Goal: Task Accomplishment & Management: Use online tool/utility

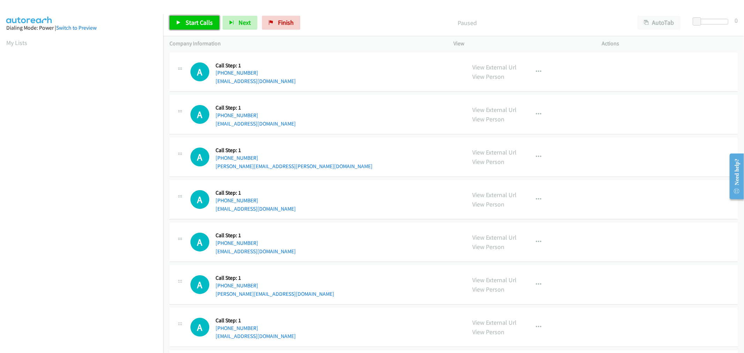
click at [189, 18] on span "Start Calls" at bounding box center [199, 22] width 27 height 8
click at [175, 12] on div "Start Calls Pause Next Finish Started AutoTab AutoTab 0" at bounding box center [453, 22] width 581 height 27
click at [181, 24] on link "Pause" at bounding box center [188, 23] width 38 height 14
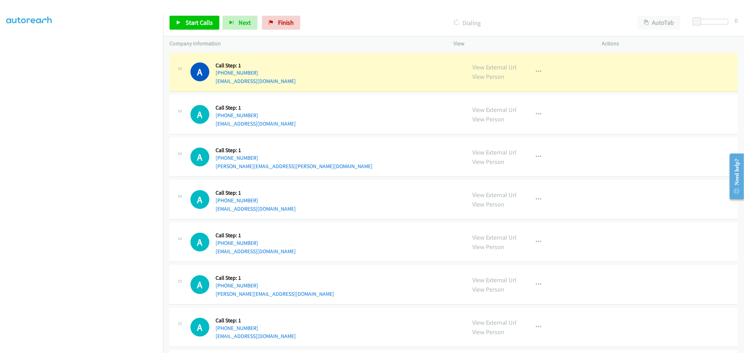
click at [423, 185] on div "A Callback Scheduled Call Step: 1 America/New_York [PHONE_NUMBER] [EMAIL_ADDRES…" at bounding box center [453, 199] width 568 height 39
click at [361, 227] on div "A Callback Scheduled Call Step: 1 [GEOGRAPHIC_DATA]/[GEOGRAPHIC_DATA] [PHONE_NU…" at bounding box center [453, 241] width 568 height 39
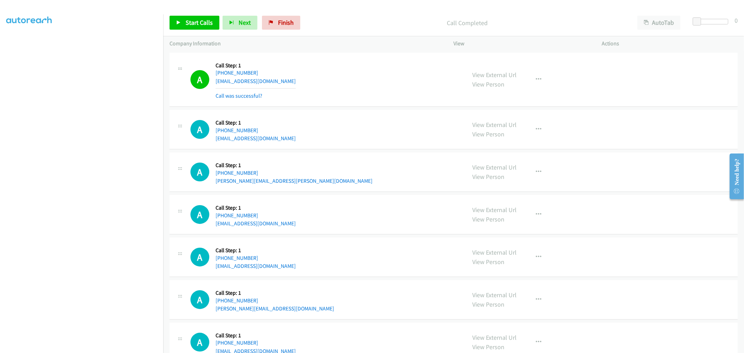
scroll to position [39, 1]
click at [331, 189] on div "A Callback Scheduled Call Step: 1 [GEOGRAPHIC_DATA]/[GEOGRAPHIC_DATA] [PHONE_NU…" at bounding box center [453, 171] width 568 height 39
click at [372, 94] on div "A Callback Scheduled Call Step: 1 America/Los_Angeles +1 760-220-4834 tylerfano…" at bounding box center [325, 79] width 270 height 41
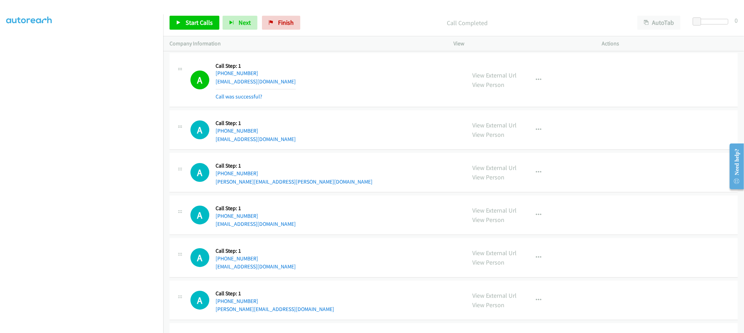
click at [352, 106] on div "A Callback Scheduled Call Step: 1 America/Los_Angeles +1 760-220-4834 tylerfano…" at bounding box center [453, 80] width 568 height 54
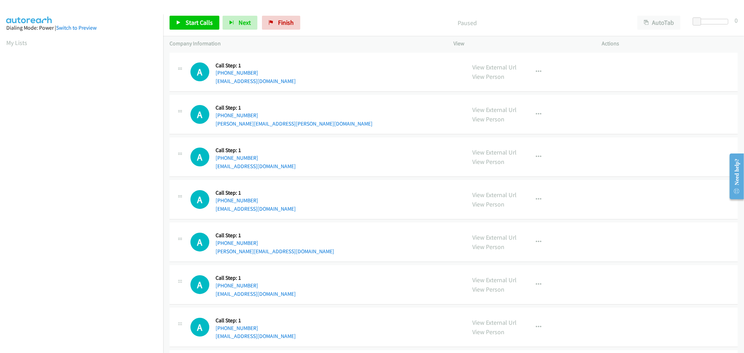
click at [352, 187] on div "A Callback Scheduled Call Step: 1 [GEOGRAPHIC_DATA]/[GEOGRAPHIC_DATA] [PHONE_NU…" at bounding box center [325, 199] width 270 height 27
click at [333, 73] on div "A Callback Scheduled Call Step: 1 [GEOGRAPHIC_DATA]/[GEOGRAPHIC_DATA] [PHONE_NU…" at bounding box center [325, 72] width 270 height 27
drag, startPoint x: 268, startPoint y: 68, endPoint x: 222, endPoint y: 72, distance: 45.8
click at [222, 72] on div "[PHONE_NUMBER]" at bounding box center [256, 73] width 80 height 8
click at [328, 61] on div "A Callback Scheduled Call Step: 1 [GEOGRAPHIC_DATA]/[GEOGRAPHIC_DATA] [PHONE_NU…" at bounding box center [325, 72] width 270 height 27
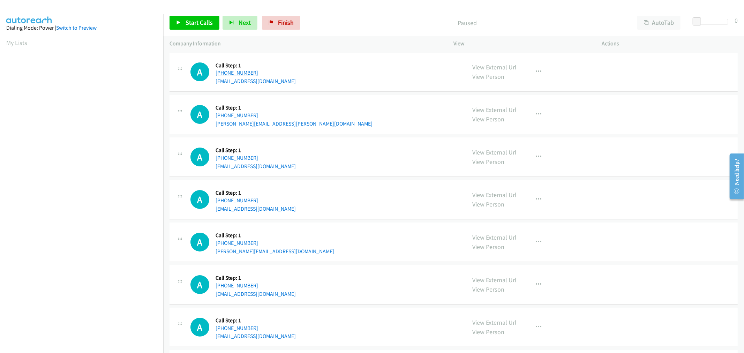
drag, startPoint x: 266, startPoint y: 70, endPoint x: 222, endPoint y: 72, distance: 44.0
click at [222, 72] on div "[PHONE_NUMBER]" at bounding box center [256, 73] width 80 height 8
click at [655, 163] on div "A Callback Scheduled Call Step: 1 America/New_York [PHONE_NUMBER] [EMAIL_ADDRES…" at bounding box center [453, 156] width 568 height 39
click at [330, 208] on div "A Callback Scheduled Call Step: 1 [GEOGRAPHIC_DATA]/[GEOGRAPHIC_DATA] [PHONE_NU…" at bounding box center [325, 199] width 270 height 27
click at [478, 121] on link "View Person" at bounding box center [489, 119] width 32 height 8
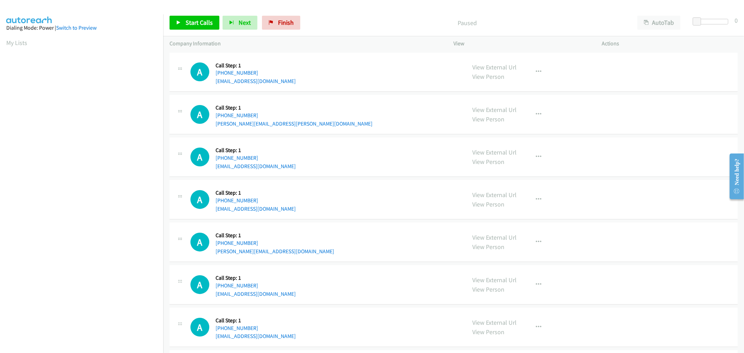
click at [332, 170] on div "A Callback Scheduled Call Step: 1 America/New_York [PHONE_NUMBER] [EMAIL_ADDRES…" at bounding box center [325, 157] width 270 height 27
drag, startPoint x: 264, startPoint y: 70, endPoint x: 221, endPoint y: 74, distance: 42.7
click at [221, 74] on div "[PHONE_NUMBER]" at bounding box center [256, 73] width 80 height 8
copy link "[PHONE_NUMBER]"
drag, startPoint x: 206, startPoint y: 24, endPoint x: 276, endPoint y: 75, distance: 86.8
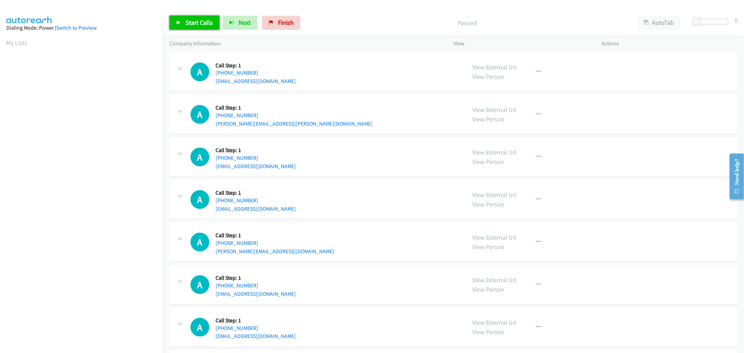
click at [206, 24] on span "Start Calls" at bounding box center [199, 22] width 27 height 8
click at [394, 105] on div "A Callback Scheduled Call Step: 1 [GEOGRAPHIC_DATA]/[GEOGRAPHIC_DATA] [PHONE_NU…" at bounding box center [325, 114] width 270 height 27
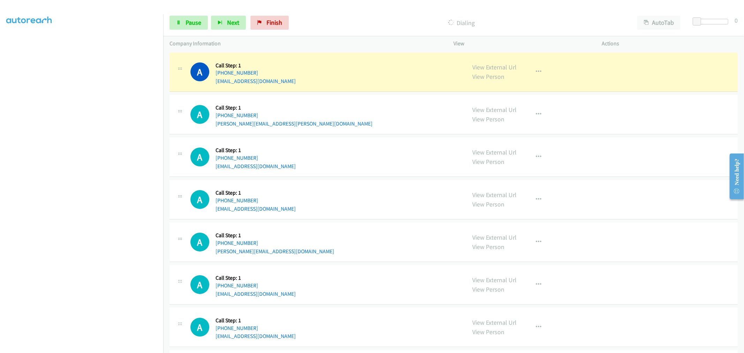
click at [390, 229] on div "A Callback Scheduled Call Step: 1 [GEOGRAPHIC_DATA]/[GEOGRAPHIC_DATA] [PHONE_NU…" at bounding box center [325, 242] width 270 height 27
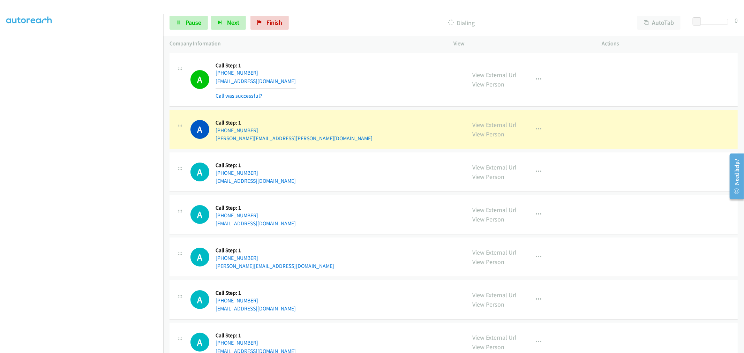
drag, startPoint x: 355, startPoint y: 142, endPoint x: 375, endPoint y: 133, distance: 21.7
click at [355, 142] on div "A Callback Scheduled Call Step: 1 [GEOGRAPHIC_DATA]/[GEOGRAPHIC_DATA] [PHONE_NU…" at bounding box center [325, 129] width 270 height 27
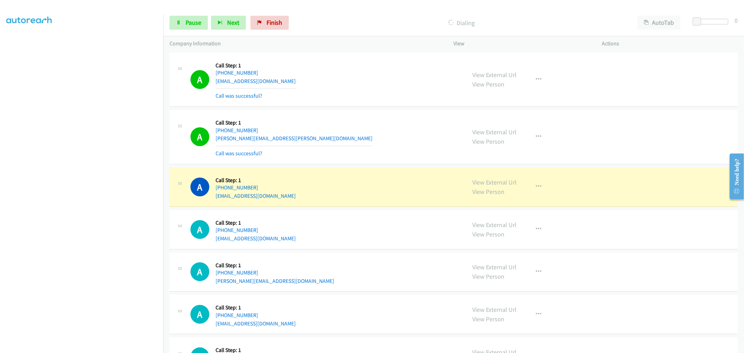
click at [397, 157] on div "A Callback Scheduled Call Step: 1 [GEOGRAPHIC_DATA]/[GEOGRAPHIC_DATA] [PHONE_NU…" at bounding box center [325, 136] width 270 height 41
click at [539, 80] on button "button" at bounding box center [538, 80] width 19 height 14
click at [482, 142] on link "Add to do not call list" at bounding box center [501, 139] width 93 height 14
drag, startPoint x: 338, startPoint y: 116, endPoint x: 514, endPoint y: 14, distance: 203.7
click at [340, 114] on div "A Callback Scheduled Call Step: 1 [GEOGRAPHIC_DATA]/[GEOGRAPHIC_DATA] [PHONE_NU…" at bounding box center [453, 137] width 568 height 54
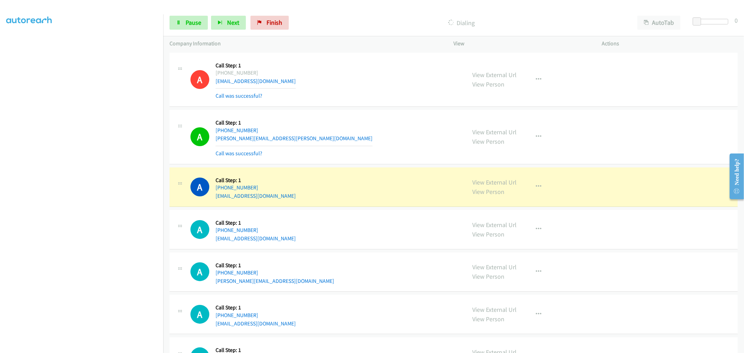
click at [405, 158] on div "A Callback Scheduled Call Step: 1 [GEOGRAPHIC_DATA]/[GEOGRAPHIC_DATA] [PHONE_NU…" at bounding box center [453, 137] width 568 height 54
drag, startPoint x: 320, startPoint y: 126, endPoint x: 435, endPoint y: 168, distance: 122.0
click at [320, 126] on div "A Callback Scheduled Call Step: 1 [GEOGRAPHIC_DATA]/[GEOGRAPHIC_DATA] [PHONE_NU…" at bounding box center [325, 136] width 270 height 41
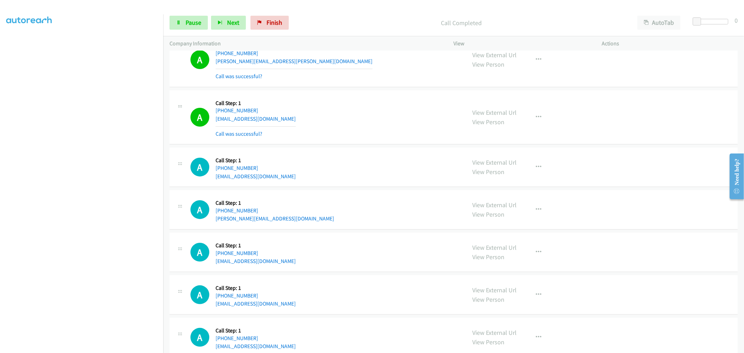
scroll to position [77, 0]
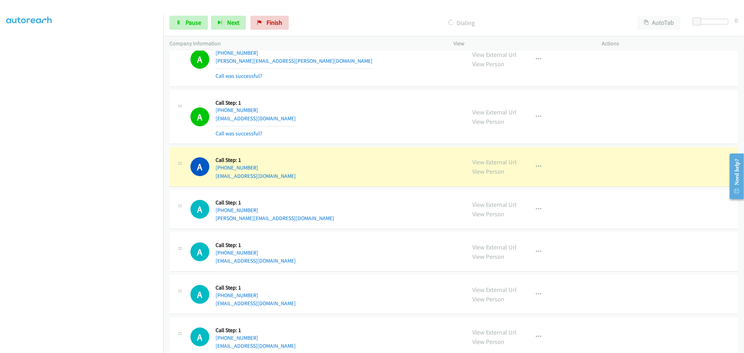
click at [368, 145] on td "A Callback Scheduled Call Step: 1 America/New_York [PHONE_NUMBER] [EMAIL_ADDRES…" at bounding box center [453, 117] width 581 height 58
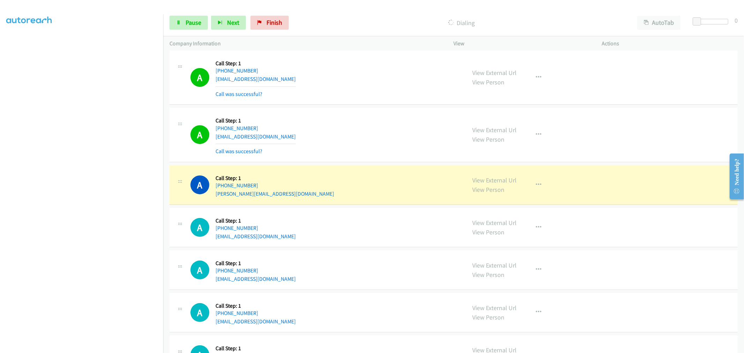
scroll to position [155, 0]
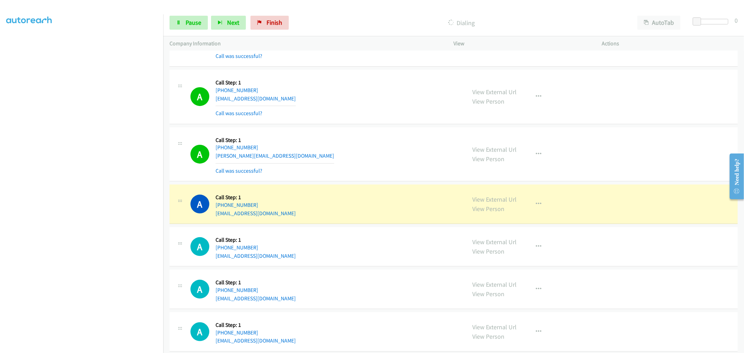
click at [365, 124] on td "A Callback Scheduled Call Step: 1 [GEOGRAPHIC_DATA]/[GEOGRAPHIC_DATA] [PHONE_NU…" at bounding box center [453, 97] width 581 height 58
click at [379, 144] on div "A Callback Scheduled Call Step: 1 [GEOGRAPHIC_DATA]/[GEOGRAPHIC_DATA] [PHONE_NU…" at bounding box center [325, 154] width 270 height 41
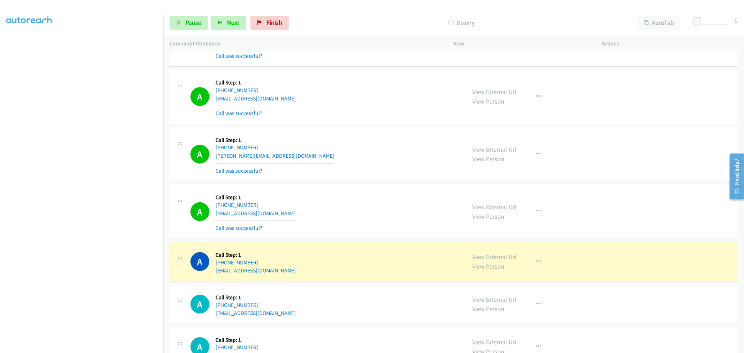
click at [415, 173] on div "A Callback Scheduled Call Step: 1 [GEOGRAPHIC_DATA]/[GEOGRAPHIC_DATA] [PHONE_NU…" at bounding box center [325, 154] width 270 height 41
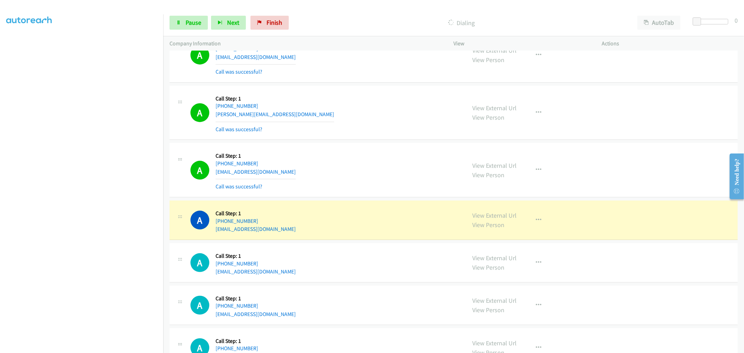
scroll to position [310, 0]
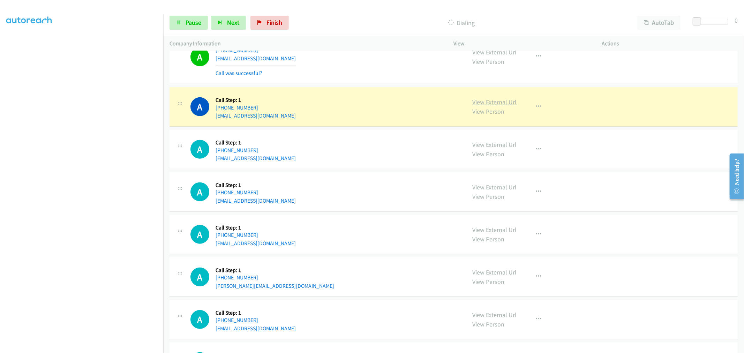
drag, startPoint x: 475, startPoint y: 98, endPoint x: 468, endPoint y: 98, distance: 7.0
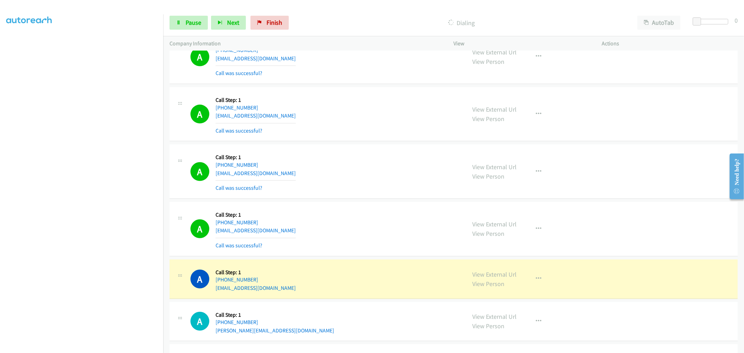
click at [124, 346] on section at bounding box center [81, 188] width 151 height 334
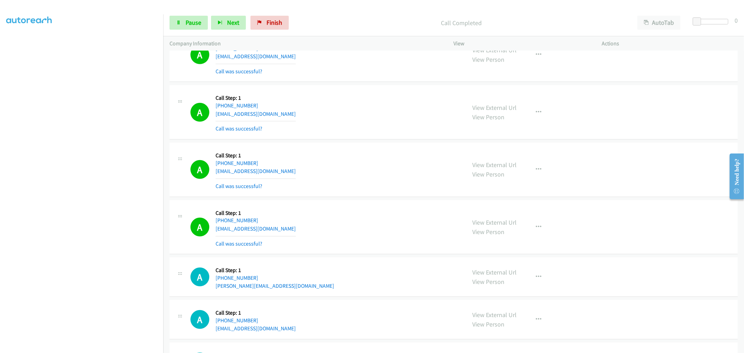
scroll to position [426, 0]
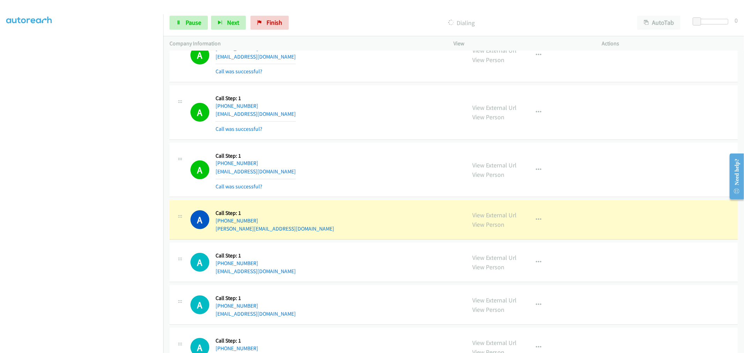
click at [373, 165] on div "A Callback Scheduled Call Step: 1 [GEOGRAPHIC_DATA]/[GEOGRAPHIC_DATA] [PHONE_NU…" at bounding box center [325, 169] width 270 height 41
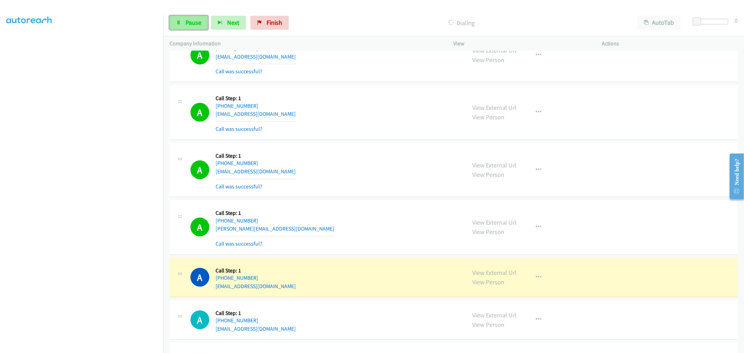
click at [194, 23] on span "Pause" at bounding box center [194, 22] width 16 height 8
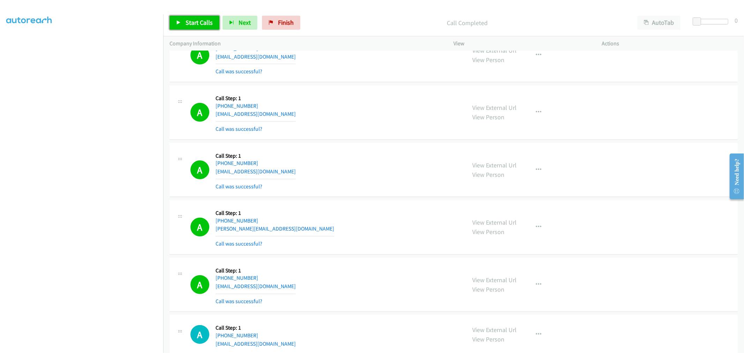
click at [212, 20] on link "Start Calls" at bounding box center [194, 23] width 50 height 14
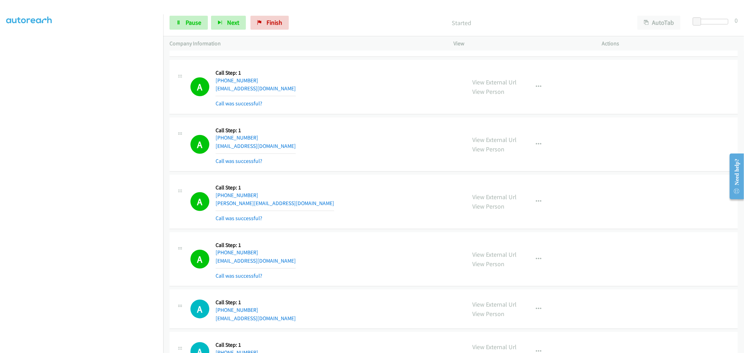
scroll to position [504, 0]
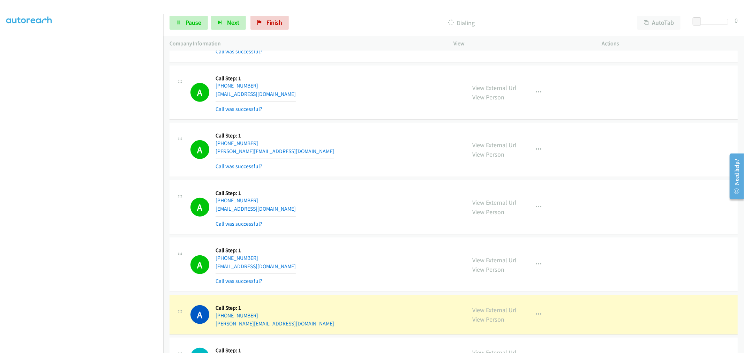
click at [341, 143] on div "A Callback Scheduled Call Step: 1 America/New_York [PHONE_NUMBER] [PERSON_NAME]…" at bounding box center [325, 149] width 270 height 41
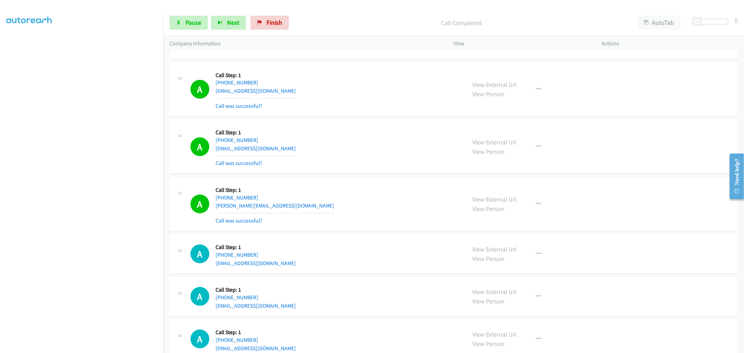
scroll to position [697, 0]
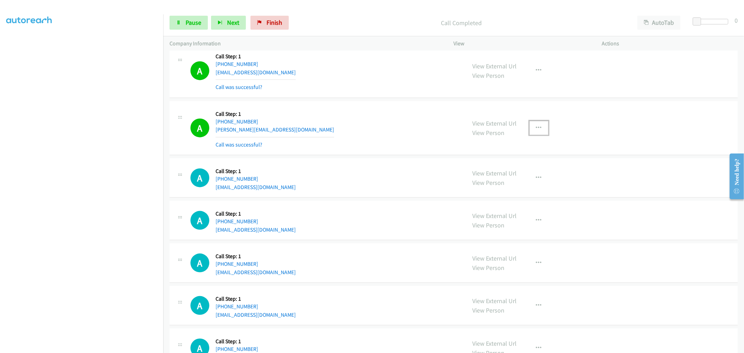
click at [532, 131] on button "button" at bounding box center [538, 128] width 19 height 14
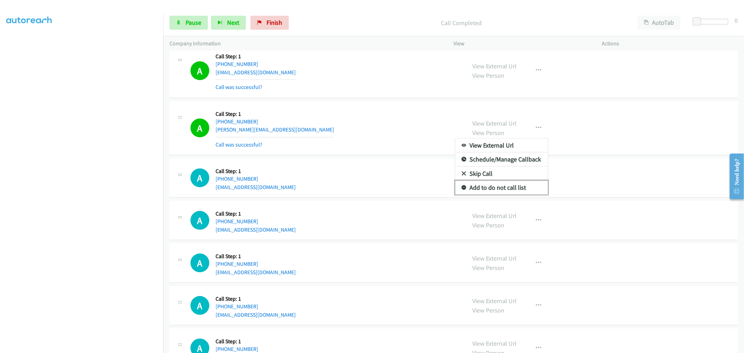
click at [499, 187] on link "Add to do not call list" at bounding box center [501, 188] width 93 height 14
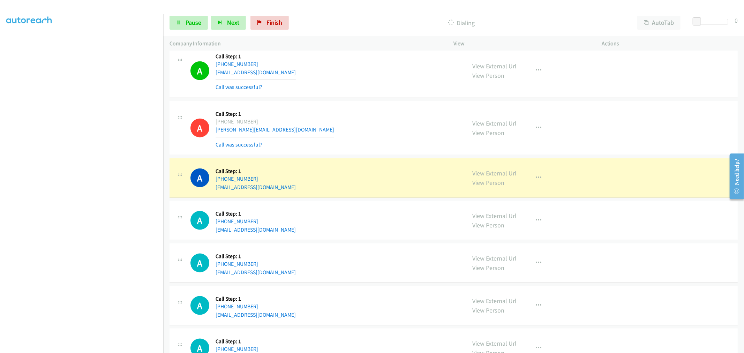
click at [378, 111] on div "A Callback Scheduled Call Step: 1 America/New_York [PHONE_NUMBER] [EMAIL_ADDRES…" at bounding box center [325, 127] width 270 height 41
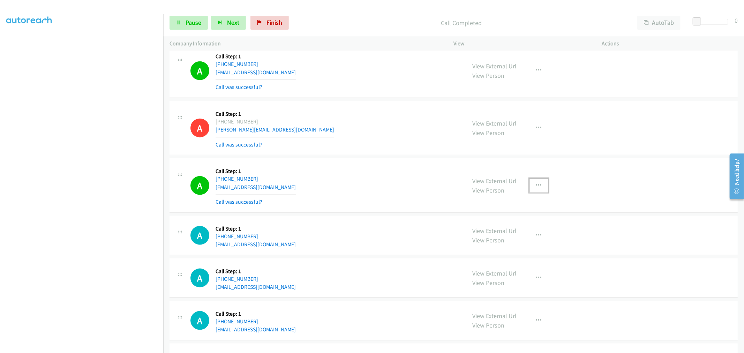
click at [542, 185] on button "button" at bounding box center [538, 186] width 19 height 14
click at [495, 249] on link "Add to do not call list" at bounding box center [501, 245] width 93 height 14
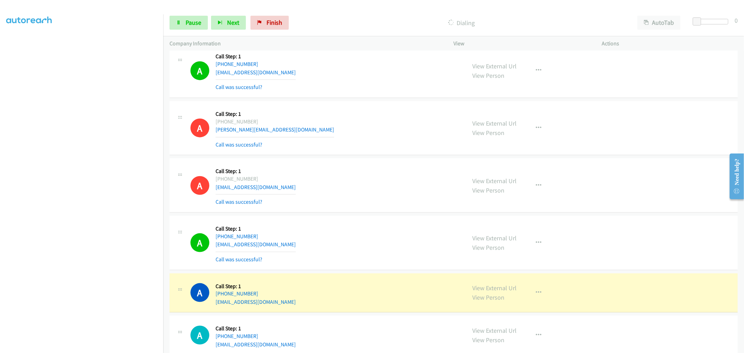
scroll to position [736, 0]
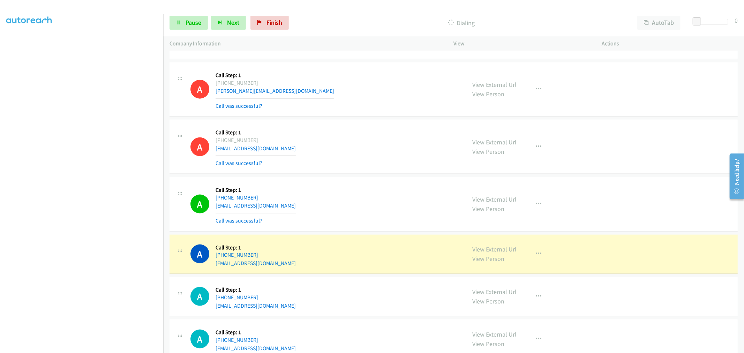
click at [339, 149] on div "A Callback Scheduled Call Step: 1 [GEOGRAPHIC_DATA]/[GEOGRAPHIC_DATA] [PHONE_NU…" at bounding box center [325, 146] width 270 height 41
click at [418, 177] on div "A Callback Scheduled Call Step: 1 America/New_York [PHONE_NUMBER] [EMAIL_ADDRES…" at bounding box center [453, 204] width 568 height 54
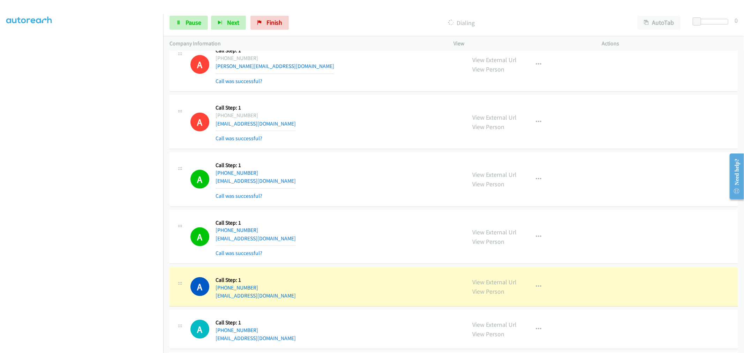
scroll to position [775, 0]
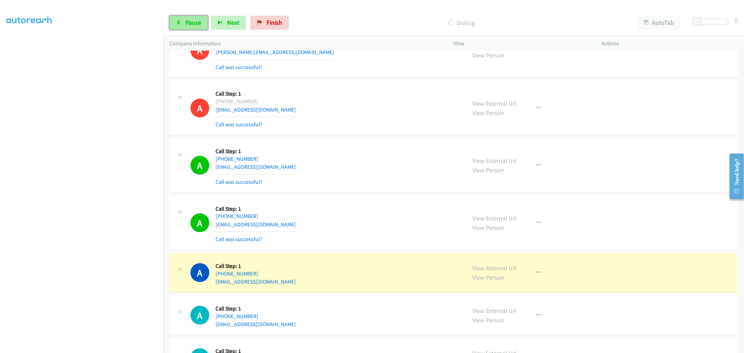
click at [182, 25] on link "Pause" at bounding box center [188, 23] width 38 height 14
click at [376, 117] on div "A Callback Scheduled Call Step: 1 [GEOGRAPHIC_DATA]/[GEOGRAPHIC_DATA] [PHONE_NU…" at bounding box center [325, 107] width 270 height 41
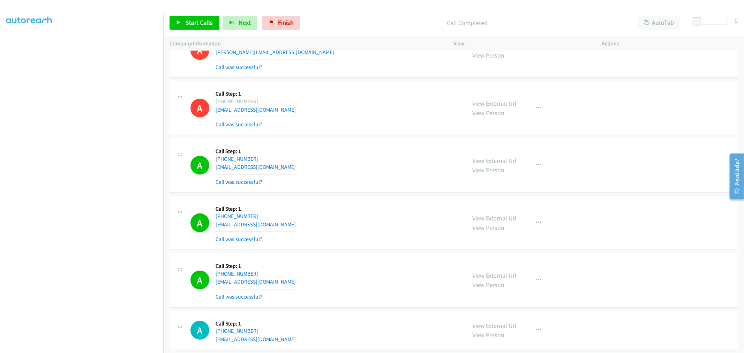
drag, startPoint x: 257, startPoint y: 274, endPoint x: 222, endPoint y: 277, distance: 35.7
click at [222, 277] on div "[PHONE_NUMBER]" at bounding box center [256, 274] width 80 height 8
copy link "[PHONE_NUMBER]"
click at [368, 270] on div "A Callback Scheduled Call Step: 1 America/Los_Angeles [PHONE_NUMBER] [EMAIL_ADD…" at bounding box center [325, 279] width 270 height 41
click at [196, 20] on span "Start Calls" at bounding box center [199, 22] width 27 height 8
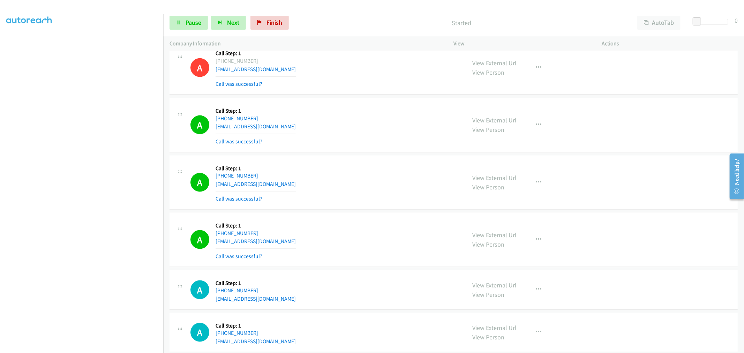
scroll to position [891, 0]
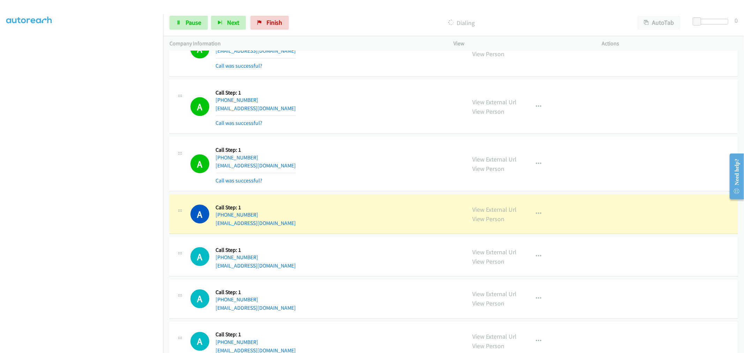
click at [406, 180] on div "A Callback Scheduled Call Step: 1 America/Los_Angeles [PHONE_NUMBER] [EMAIL_ADD…" at bounding box center [325, 163] width 270 height 41
click at [378, 192] on td "A Callback Scheduled Call Step: 1 America/Los_Angeles [PHONE_NUMBER] [EMAIL_ADD…" at bounding box center [453, 165] width 581 height 58
click at [179, 25] on link "Pause" at bounding box center [188, 23] width 38 height 14
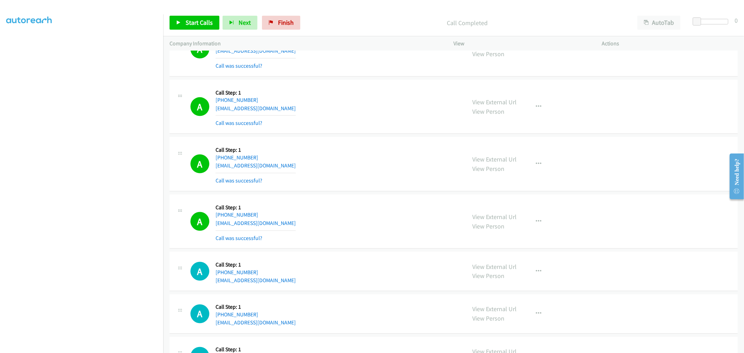
click at [354, 173] on div "A Callback Scheduled Call Step: 1 America/Los_Angeles [PHONE_NUMBER] [EMAIL_ADD…" at bounding box center [325, 163] width 270 height 41
click at [318, 187] on div "A Callback Scheduled Call Step: 1 America/Los_Angeles [PHONE_NUMBER] [EMAIL_ADD…" at bounding box center [453, 164] width 568 height 54
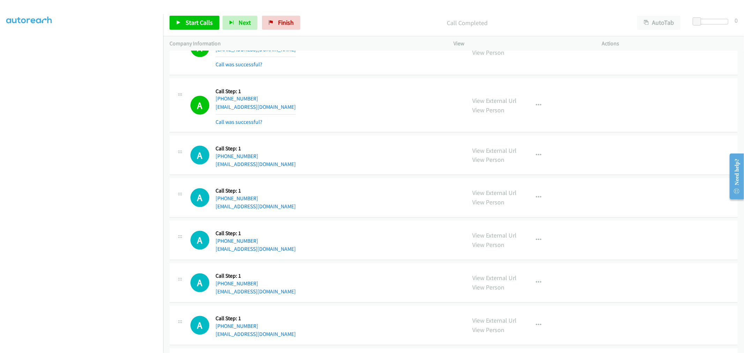
scroll to position [852, 0]
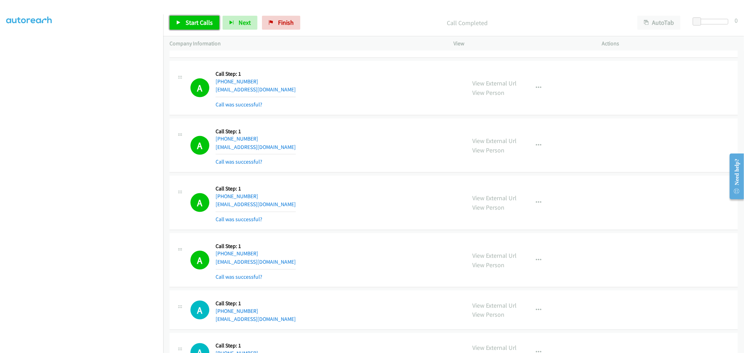
click at [189, 24] on span "Start Calls" at bounding box center [199, 22] width 27 height 8
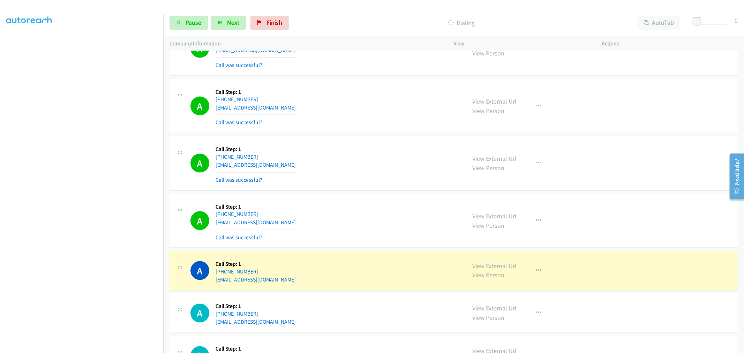
scroll to position [930, 0]
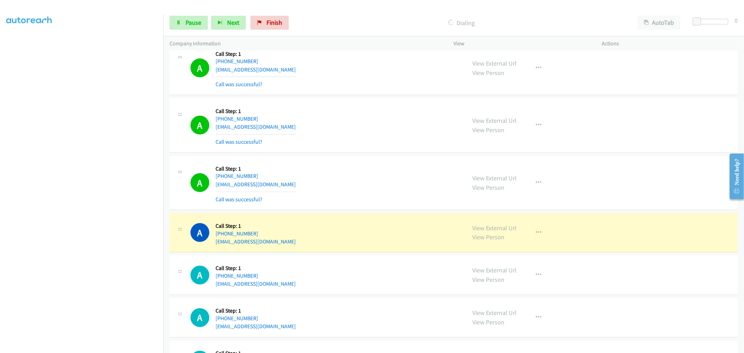
click at [368, 148] on div "A Callback Scheduled Call Step: 1 America/Los_Angeles [PHONE_NUMBER] [EMAIL_ADD…" at bounding box center [453, 125] width 568 height 54
click at [375, 185] on div "A Callback Scheduled Call Step: 1 America/Los_Angeles [PHONE_NUMBER] [EMAIL_ADD…" at bounding box center [325, 182] width 270 height 41
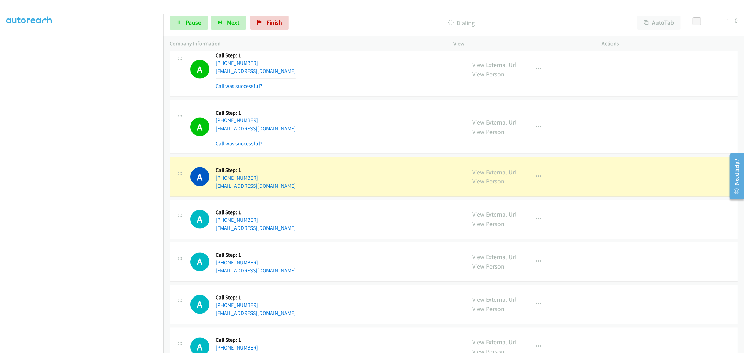
scroll to position [1046, 0]
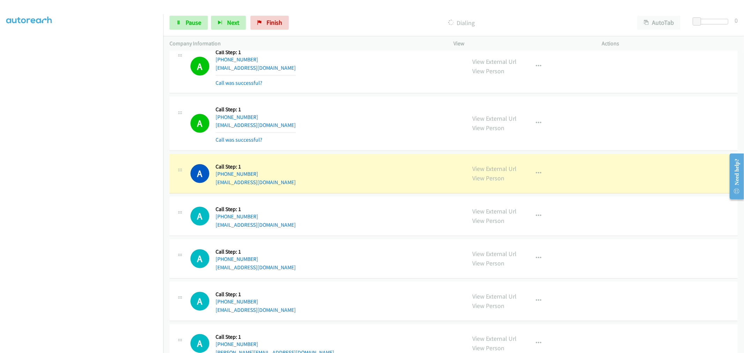
click at [303, 106] on div "A Callback Scheduled Call Step: 1 America/Los_Angeles [PHONE_NUMBER] [EMAIL_ADD…" at bounding box center [325, 123] width 270 height 41
click at [358, 168] on div "A Callback Scheduled Call Step: 1 America/New_York [PHONE_NUMBER] [EMAIL_ADDRES…" at bounding box center [325, 173] width 270 height 27
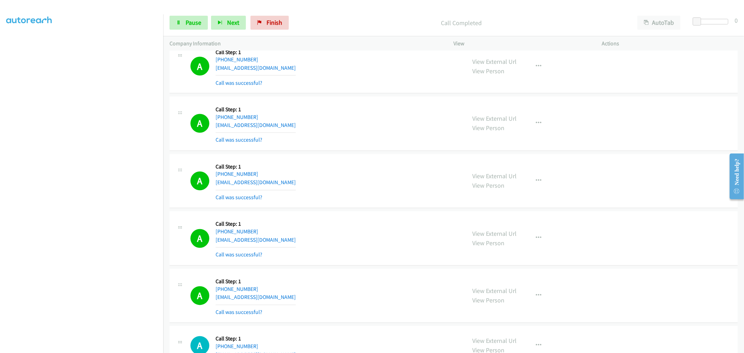
click at [361, 164] on div "A Callback Scheduled Call Step: 1 America/New_York [PHONE_NUMBER] [EMAIL_ADDRES…" at bounding box center [325, 180] width 270 height 41
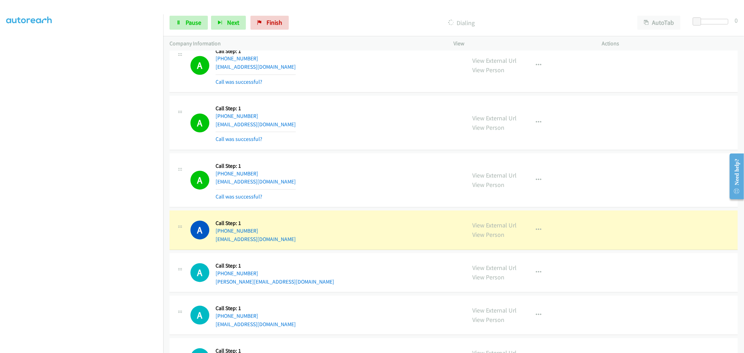
scroll to position [1162, 0]
click at [184, 25] on link "Pause" at bounding box center [188, 23] width 38 height 14
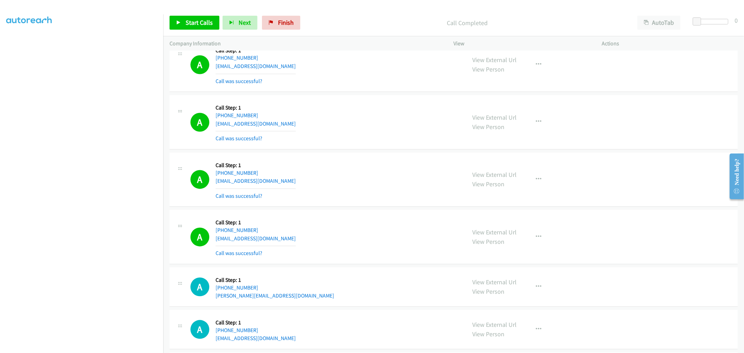
drag, startPoint x: 394, startPoint y: 188, endPoint x: 358, endPoint y: 206, distance: 40.6
click at [394, 188] on div "A Callback Scheduled Call Step: 1 [GEOGRAPHIC_DATA]/[GEOGRAPHIC_DATA] [PHONE_NU…" at bounding box center [325, 179] width 270 height 41
click at [383, 167] on div "A Callback Scheduled Call Step: 1 [GEOGRAPHIC_DATA]/[GEOGRAPHIC_DATA] [PHONE_NU…" at bounding box center [325, 179] width 270 height 41
click at [194, 25] on span "Start Calls" at bounding box center [199, 22] width 27 height 8
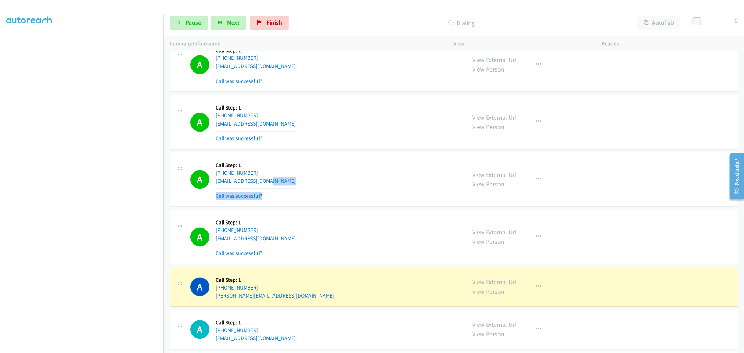
click at [384, 183] on div "A Callback Scheduled Call Step: 1 [GEOGRAPHIC_DATA]/[GEOGRAPHIC_DATA] [PHONE_NU…" at bounding box center [325, 179] width 270 height 41
click at [346, 178] on div "A Callback Scheduled Call Step: 1 [GEOGRAPHIC_DATA]/[GEOGRAPHIC_DATA] [PHONE_NU…" at bounding box center [325, 179] width 270 height 41
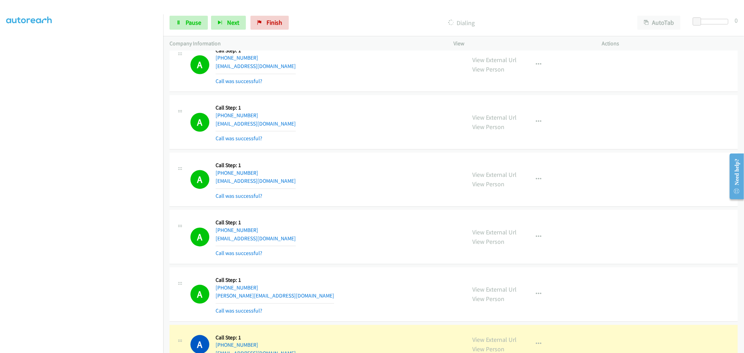
click at [361, 170] on div "A Callback Scheduled Call Step: 1 [GEOGRAPHIC_DATA]/[GEOGRAPHIC_DATA] [PHONE_NU…" at bounding box center [325, 179] width 270 height 41
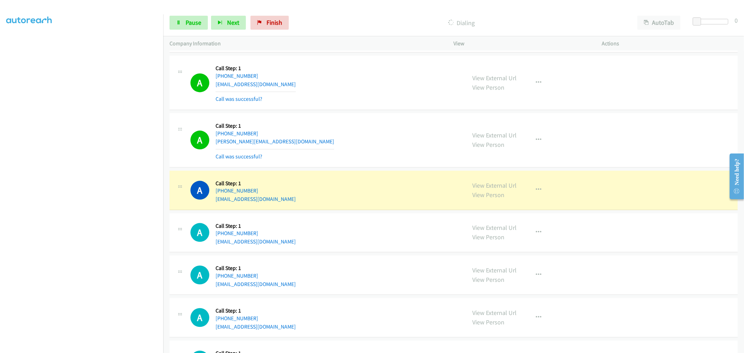
scroll to position [1317, 0]
drag, startPoint x: 506, startPoint y: 182, endPoint x: 328, endPoint y: 61, distance: 215.5
click at [199, 28] on link "Pause" at bounding box center [188, 23] width 38 height 14
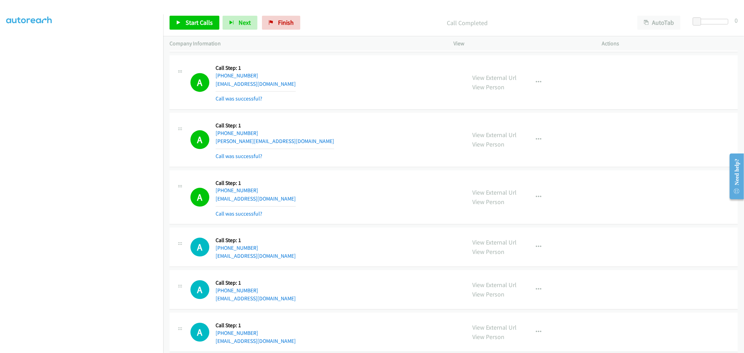
drag, startPoint x: 348, startPoint y: 194, endPoint x: 508, endPoint y: 43, distance: 220.0
click at [348, 194] on div "A Callback Scheduled Call Step: 1 America/New_York [PHONE_NUMBER] [EMAIL_ADDRES…" at bounding box center [325, 196] width 270 height 41
drag, startPoint x: 498, startPoint y: 81, endPoint x: 467, endPoint y: 64, distance: 34.8
click at [192, 16] on link "Start Calls" at bounding box center [194, 23] width 50 height 14
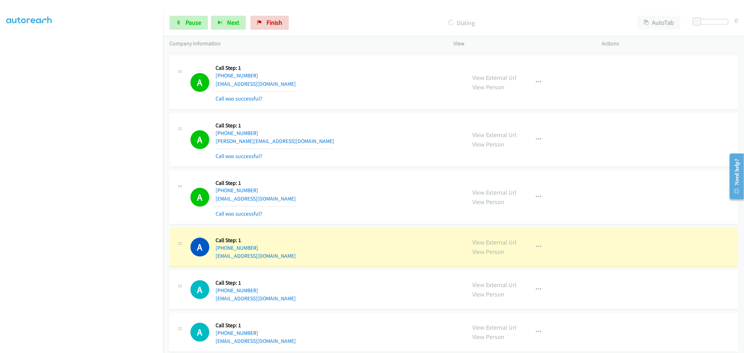
click at [355, 182] on div "A Callback Scheduled Call Step: 1 America/New_York [PHONE_NUMBER] [EMAIL_ADDRES…" at bounding box center [325, 196] width 270 height 41
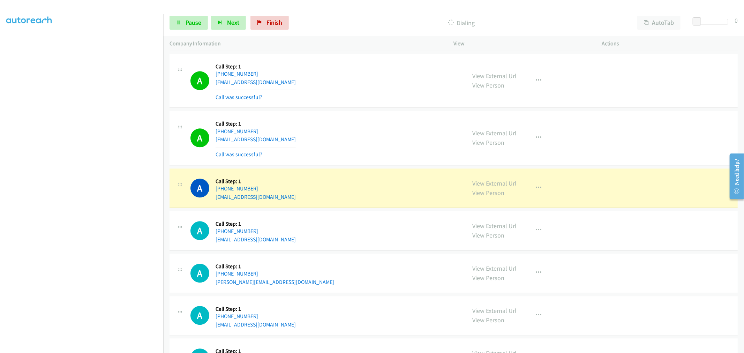
scroll to position [1395, 0]
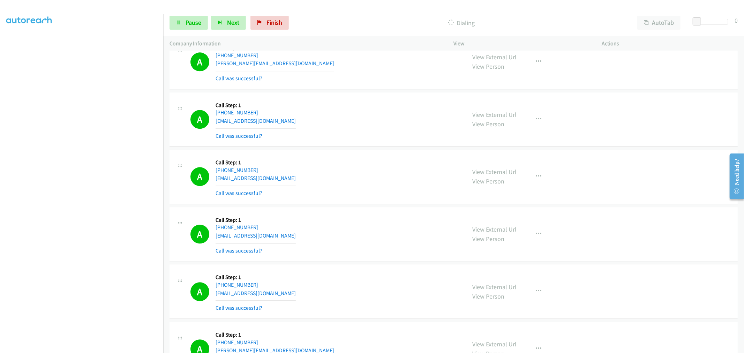
click at [358, 183] on div "A Callback Scheduled Call Step: 1 [GEOGRAPHIC_DATA]/[GEOGRAPHIC_DATA] [PHONE_NU…" at bounding box center [325, 176] width 270 height 41
drag, startPoint x: 182, startPoint y: 20, endPoint x: 182, endPoint y: 29, distance: 9.4
click at [182, 20] on link "Pause" at bounding box center [188, 23] width 38 height 14
click at [196, 24] on span "Start Calls" at bounding box center [199, 22] width 27 height 8
click at [179, 22] on icon at bounding box center [178, 23] width 5 height 5
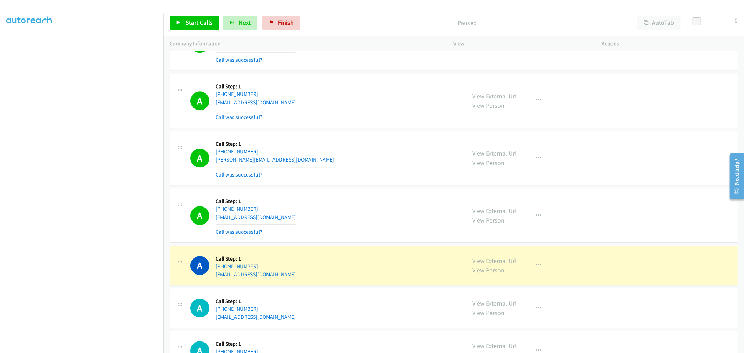
scroll to position [1588, 0]
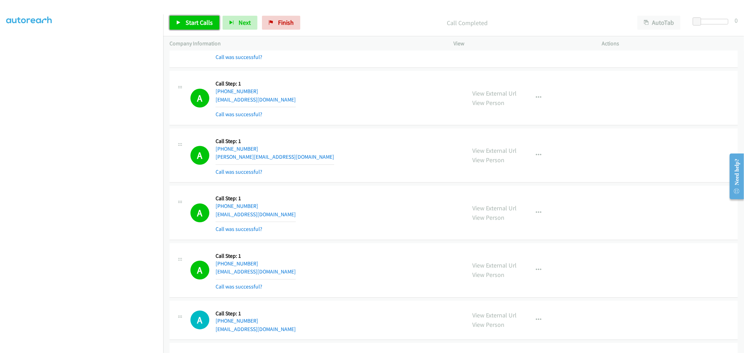
click at [205, 25] on span "Start Calls" at bounding box center [199, 22] width 27 height 8
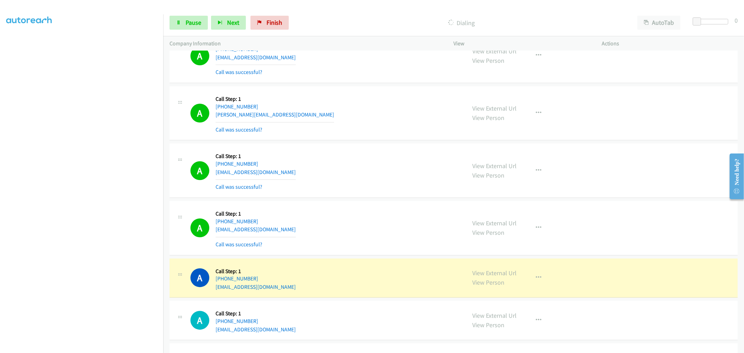
scroll to position [1705, 0]
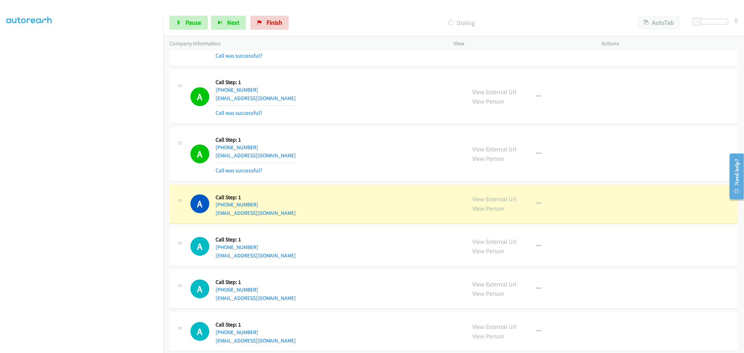
click at [313, 134] on div "A Callback Scheduled Call Step: 1 [GEOGRAPHIC_DATA]/[GEOGRAPHIC_DATA] [PHONE_NU…" at bounding box center [325, 153] width 270 height 41
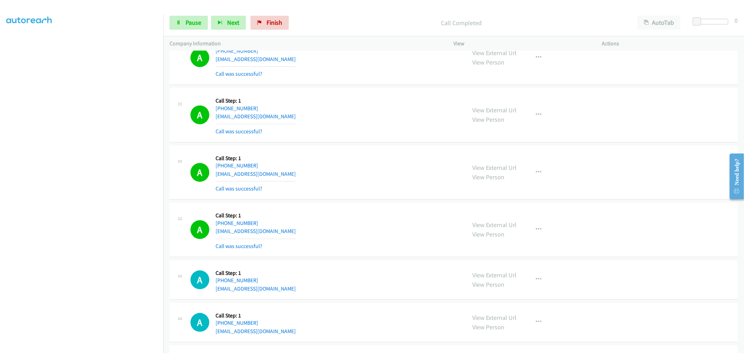
scroll to position [1821, 0]
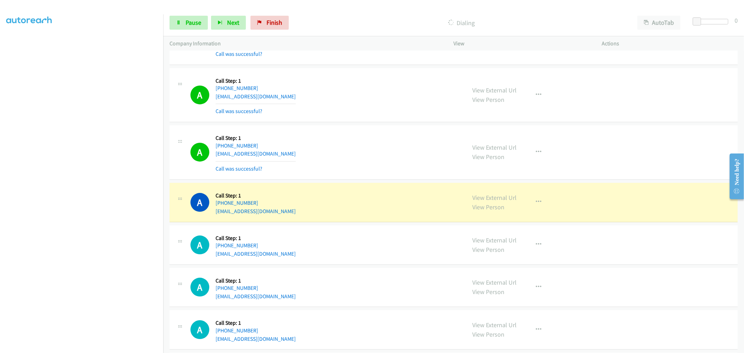
click at [349, 150] on div "A Callback Scheduled Call Step: 1 America/Los_Angeles [PHONE_NUMBER] [EMAIL_ADD…" at bounding box center [325, 151] width 270 height 41
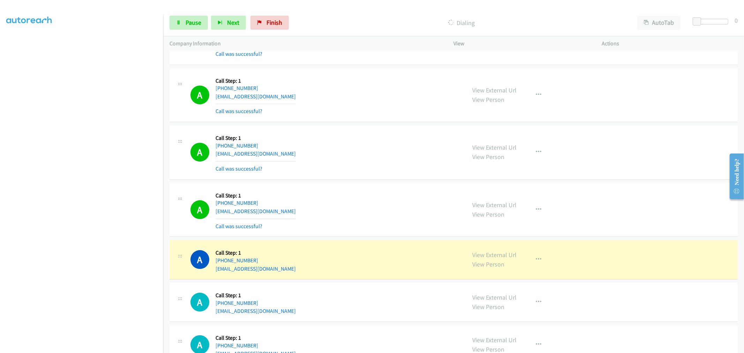
scroll to position [1937, 0]
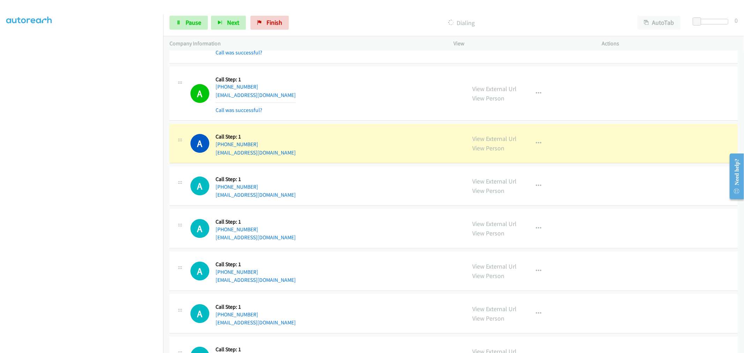
click at [379, 96] on div "A Callback Scheduled Call Step: 1 [GEOGRAPHIC_DATA]/[GEOGRAPHIC_DATA] [PHONE_NU…" at bounding box center [325, 93] width 270 height 41
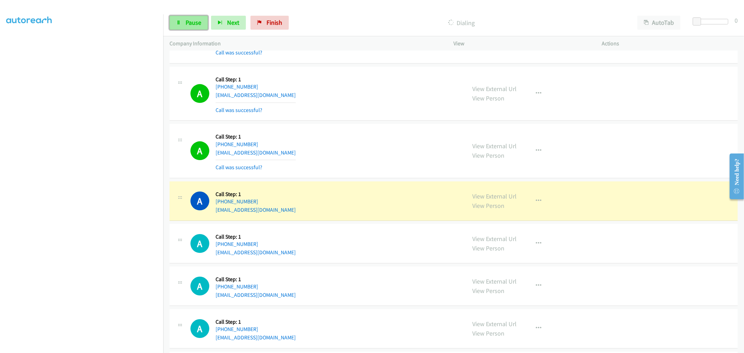
click at [187, 25] on span "Pause" at bounding box center [194, 22] width 16 height 8
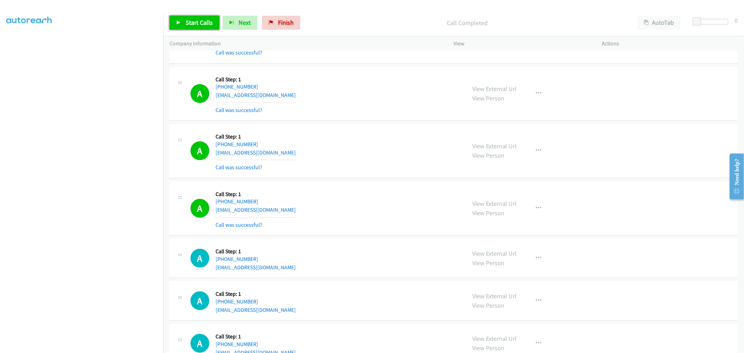
click at [198, 28] on link "Start Calls" at bounding box center [194, 23] width 50 height 14
click at [393, 154] on div "A Callback Scheduled Call Step: 1 America/[GEOGRAPHIC_DATA] [PHONE_NUMBER] [EMA…" at bounding box center [325, 150] width 270 height 41
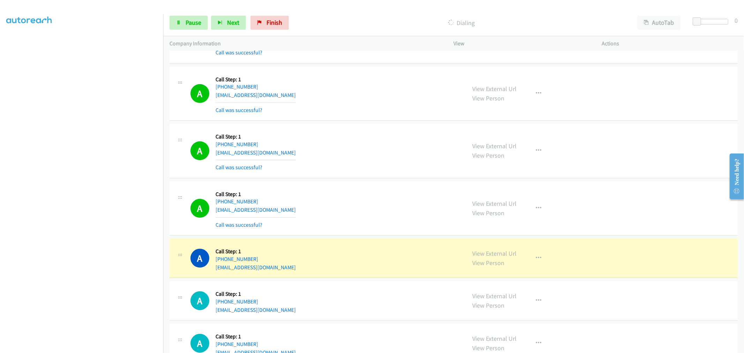
click at [364, 121] on div "A Callback Scheduled Call Step: 1 [GEOGRAPHIC_DATA]/[GEOGRAPHIC_DATA] [PHONE_NU…" at bounding box center [453, 94] width 568 height 54
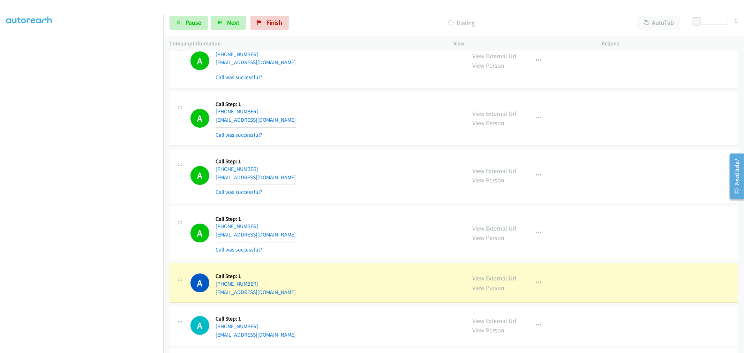
scroll to position [1898, 0]
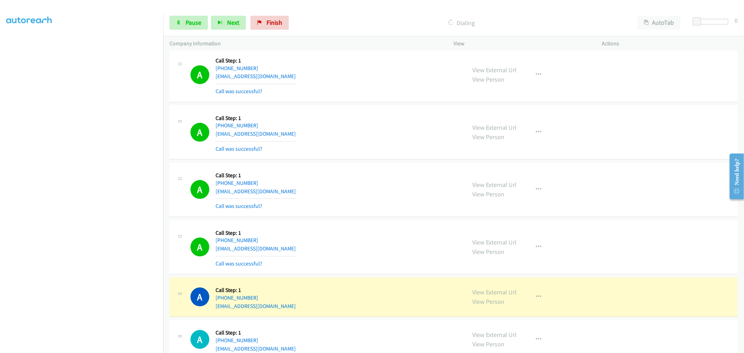
click at [361, 179] on div "A Callback Scheduled Call Step: 1 America/[GEOGRAPHIC_DATA] [PHONE_NUMBER] [EMA…" at bounding box center [325, 189] width 270 height 41
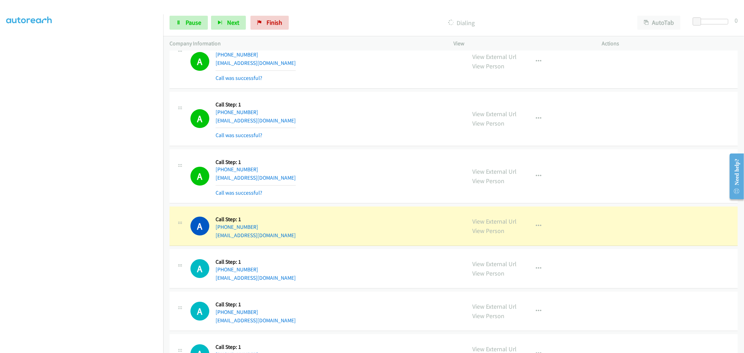
scroll to position [2053, 0]
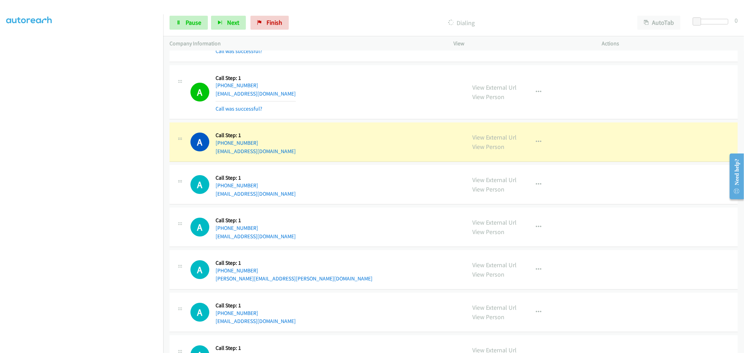
click at [376, 94] on div "A Callback Scheduled Call Step: 1 America/Los_Angeles [PHONE_NUMBER] [EMAIL_ADD…" at bounding box center [325, 91] width 270 height 41
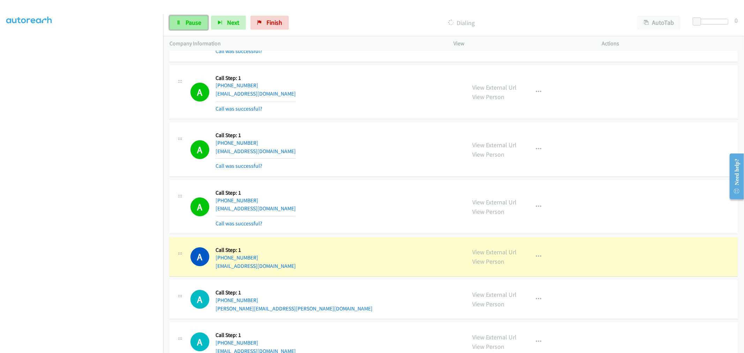
click at [197, 24] on span "Pause" at bounding box center [194, 22] width 16 height 8
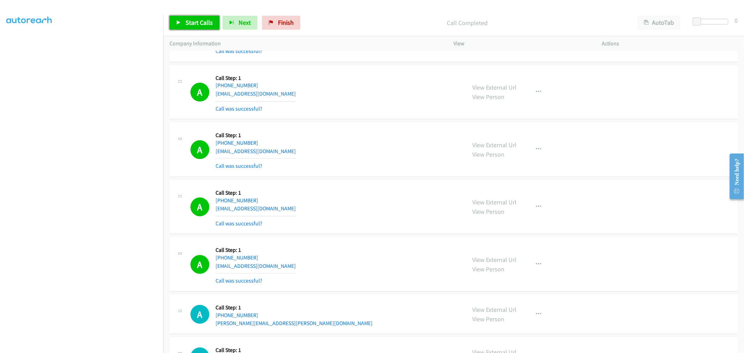
click at [186, 25] on span "Start Calls" at bounding box center [199, 22] width 27 height 8
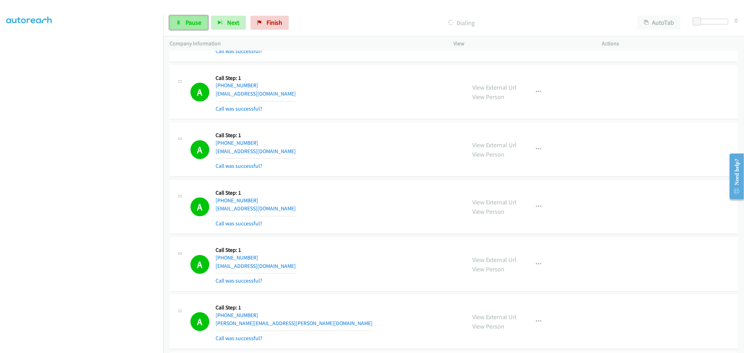
click at [194, 20] on span "Pause" at bounding box center [194, 22] width 16 height 8
drag, startPoint x: 494, startPoint y: 86, endPoint x: 484, endPoint y: 80, distance: 11.4
click at [206, 23] on span "Start Calls" at bounding box center [199, 22] width 27 height 8
click at [356, 98] on div "A Callback Scheduled Call Step: 1 America/Los_Angeles [PHONE_NUMBER] [EMAIL_ADD…" at bounding box center [325, 91] width 270 height 41
click at [347, 163] on div "A Callback Scheduled Call Step: 1 [GEOGRAPHIC_DATA]/[GEOGRAPHIC_DATA] [PHONE_NU…" at bounding box center [325, 149] width 270 height 41
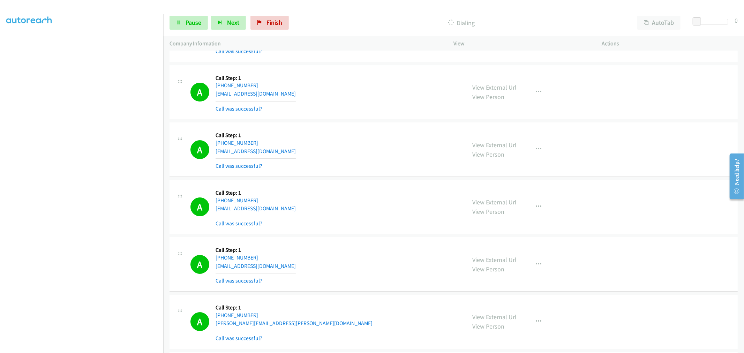
scroll to position [2457, 0]
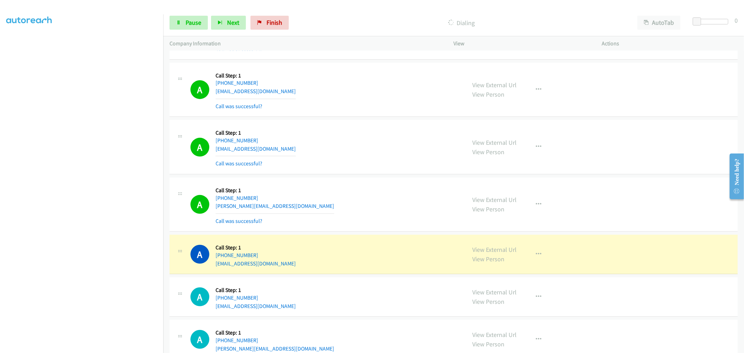
click at [332, 225] on div "A Callback Scheduled Call Step: 1 America/New_York [PHONE_NUMBER] [PERSON_NAME]…" at bounding box center [325, 204] width 270 height 41
click at [205, 25] on link "Pause" at bounding box center [188, 23] width 38 height 14
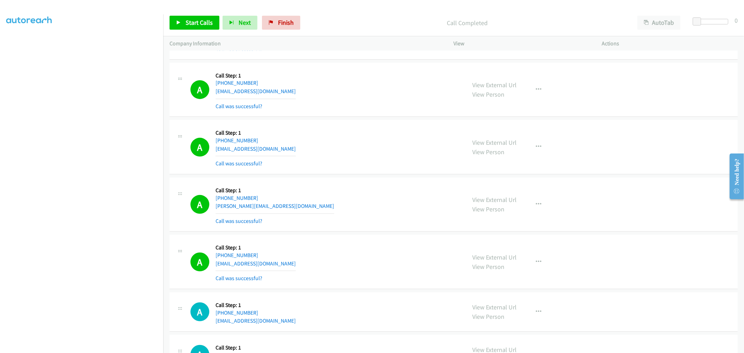
click at [332, 148] on div "A Callback Scheduled Call Step: 1 [GEOGRAPHIC_DATA]/[GEOGRAPHIC_DATA] [PHONE_NU…" at bounding box center [325, 146] width 270 height 41
click at [542, 205] on button "button" at bounding box center [538, 204] width 19 height 14
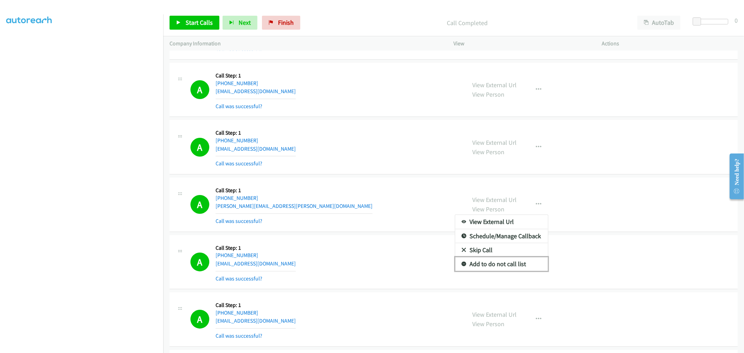
click at [497, 263] on link "Add to do not call list" at bounding box center [501, 264] width 93 height 14
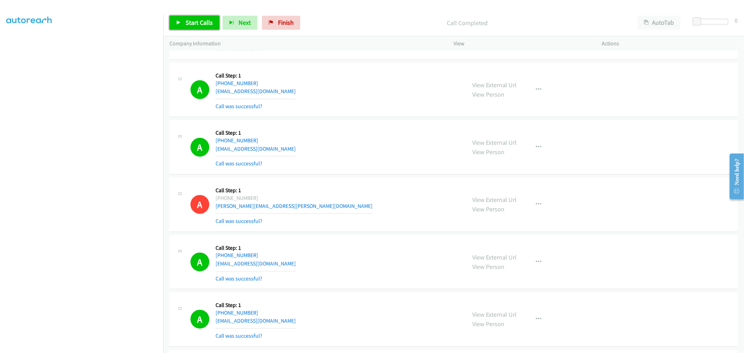
click at [174, 16] on link "Start Calls" at bounding box center [194, 23] width 50 height 14
click at [329, 140] on div "A Callback Scheduled Call Step: 1 [GEOGRAPHIC_DATA]/[GEOGRAPHIC_DATA] [PHONE_NU…" at bounding box center [325, 146] width 270 height 41
click at [193, 22] on span "Pause" at bounding box center [194, 22] width 16 height 8
click at [192, 21] on span "Pause" at bounding box center [194, 22] width 16 height 8
click at [197, 21] on span "Start Calls" at bounding box center [199, 22] width 27 height 8
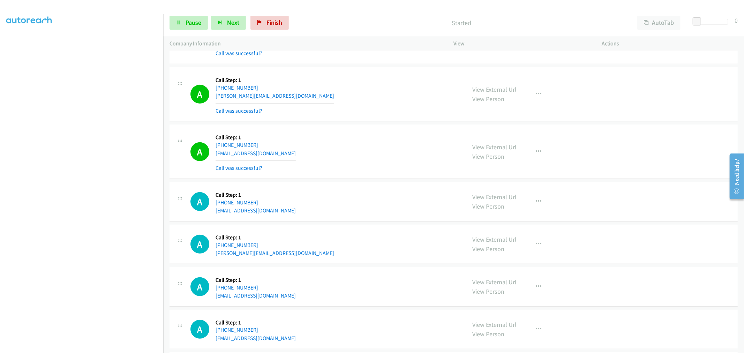
scroll to position [2674, 0]
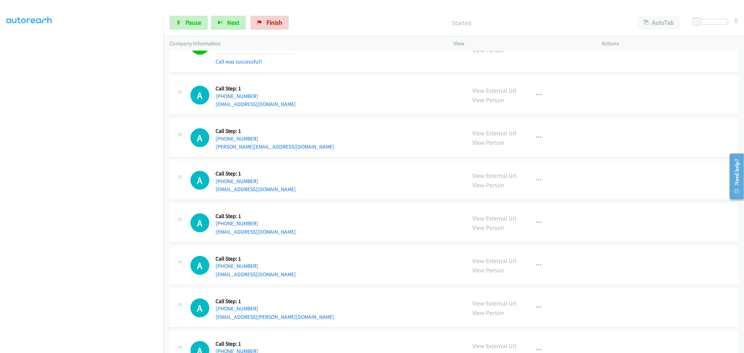
click at [364, 156] on div "A Callback Scheduled Call Step: 1 America/Los_Angeles [PHONE_NUMBER] [PERSON_NA…" at bounding box center [453, 137] width 568 height 39
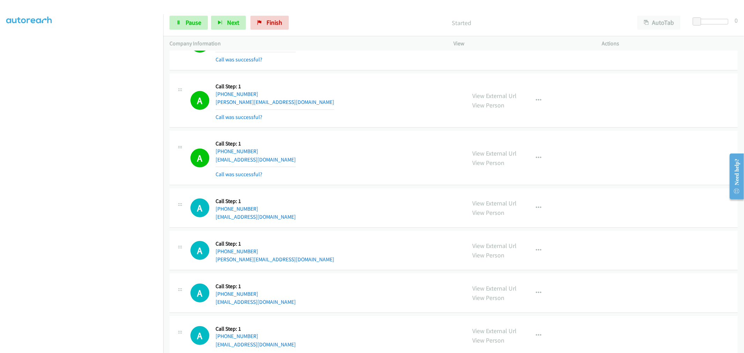
scroll to position [2558, 0]
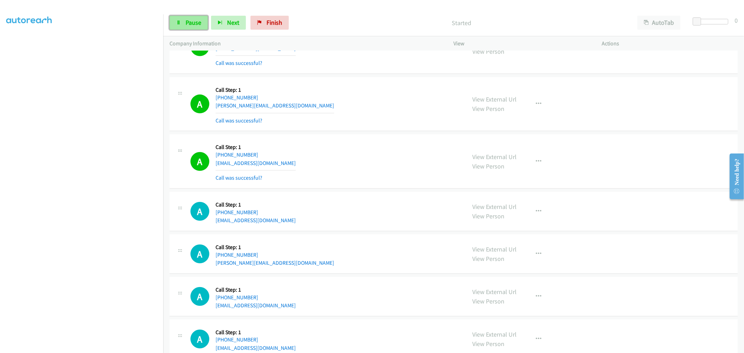
click at [189, 19] on span "Pause" at bounding box center [194, 22] width 16 height 8
drag, startPoint x: 253, startPoint y: 212, endPoint x: 222, endPoint y: 213, distance: 31.1
click at [222, 213] on div "[PHONE_NUMBER]" at bounding box center [256, 212] width 80 height 8
copy link "[PHONE_NUMBER]"
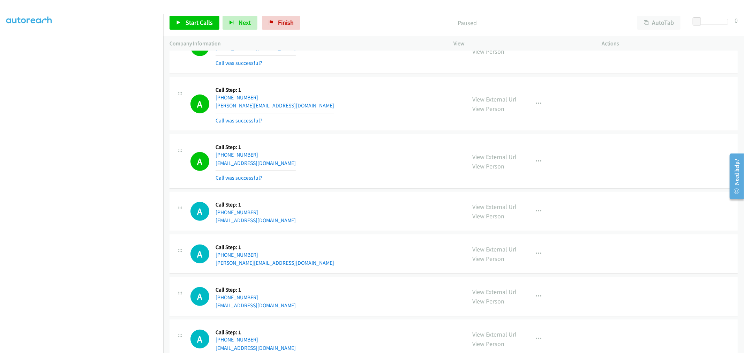
click at [305, 177] on div "A Callback Scheduled Call Step: 1 [GEOGRAPHIC_DATA]/[GEOGRAPHIC_DATA] [PHONE_NU…" at bounding box center [325, 161] width 270 height 41
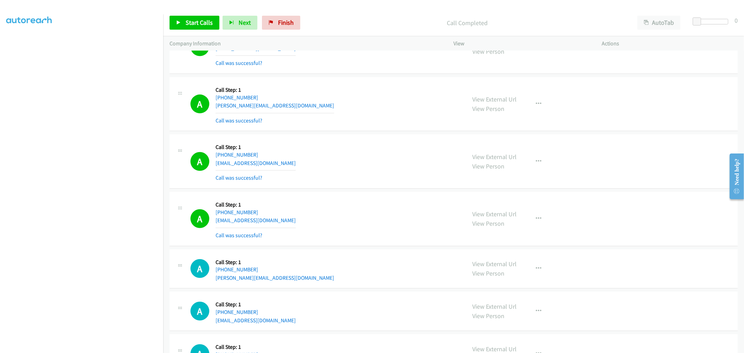
click at [414, 164] on div "A Callback Scheduled Call Step: 1 [GEOGRAPHIC_DATA]/[GEOGRAPHIC_DATA] [PHONE_NU…" at bounding box center [325, 161] width 270 height 41
click at [373, 135] on td "A Callback Scheduled Call Step: 1 [GEOGRAPHIC_DATA]/[GEOGRAPHIC_DATA] [PHONE_NU…" at bounding box center [453, 162] width 581 height 58
click at [371, 133] on td "A Callback Scheduled Call Step: 1 America/New_York [PHONE_NUMBER] [PERSON_NAME]…" at bounding box center [453, 104] width 581 height 58
click at [190, 26] on span "Start Calls" at bounding box center [199, 22] width 27 height 8
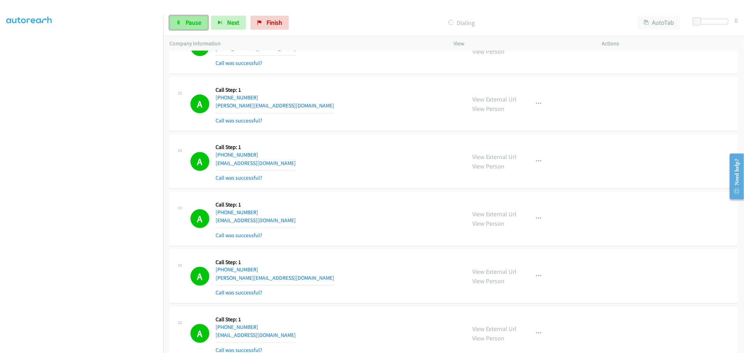
click at [201, 22] on span "Pause" at bounding box center [194, 22] width 16 height 8
click at [369, 133] on td "A Callback Scheduled Call Step: 1 America/New_York [PHONE_NUMBER] [PERSON_NAME]…" at bounding box center [453, 104] width 581 height 58
drag, startPoint x: 392, startPoint y: 191, endPoint x: 229, endPoint y: 280, distance: 185.5
click at [392, 191] on td "A Callback Scheduled Call Step: 1 [GEOGRAPHIC_DATA]/[GEOGRAPHIC_DATA] [PHONE_NU…" at bounding box center [453, 219] width 581 height 58
click at [357, 79] on div "A Callback Scheduled Call Step: 1 America/New_York [PHONE_NUMBER] [PERSON_NAME]…" at bounding box center [453, 104] width 568 height 54
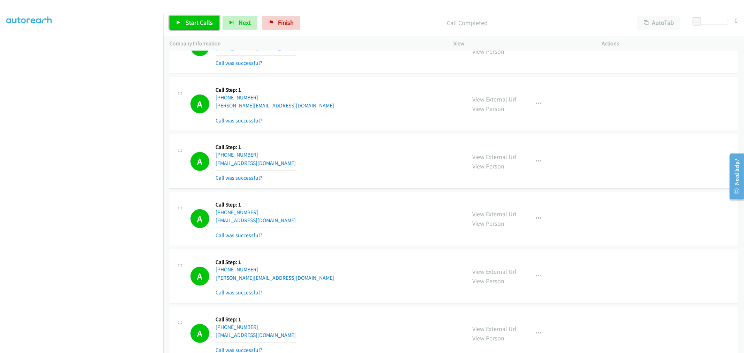
click at [194, 28] on link "Start Calls" at bounding box center [194, 23] width 50 height 14
click at [377, 175] on div "A Callback Scheduled Call Step: 1 [GEOGRAPHIC_DATA]/[GEOGRAPHIC_DATA] [PHONE_NU…" at bounding box center [325, 161] width 270 height 41
drag, startPoint x: 390, startPoint y: 224, endPoint x: 256, endPoint y: 280, distance: 144.7
click at [390, 224] on div "A Callback Scheduled Call Step: 1 [GEOGRAPHIC_DATA]/[GEOGRAPHIC_DATA] [PHONE_NU…" at bounding box center [325, 218] width 270 height 41
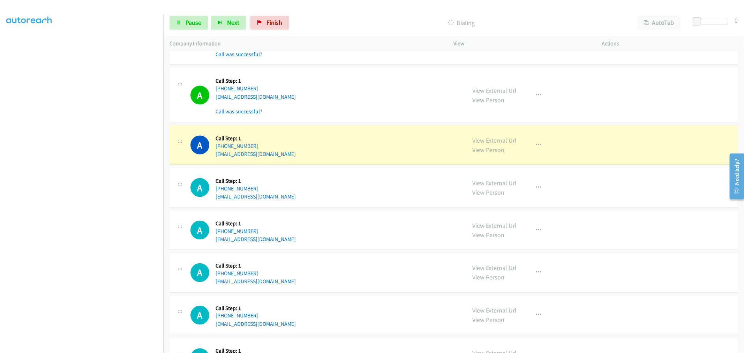
scroll to position [3142, 0]
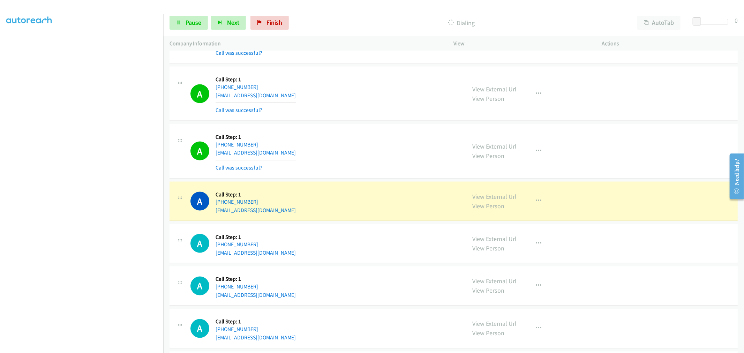
click at [339, 144] on div "A Callback Scheduled Call Step: 1 America/New_York [PHONE_NUMBER] [EMAIL_ADDRES…" at bounding box center [325, 150] width 270 height 41
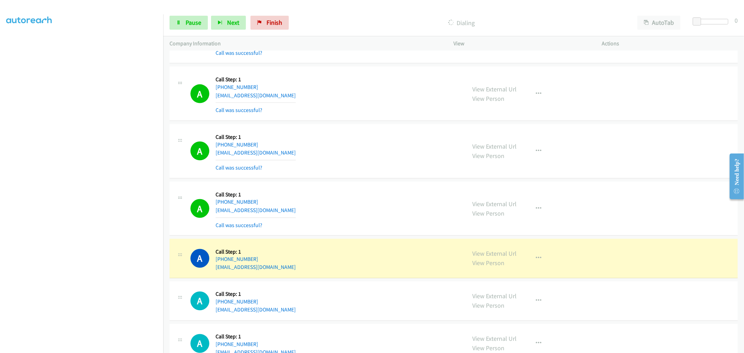
click at [371, 169] on div "A Callback Scheduled Call Step: 1 America/New_York [PHONE_NUMBER] [EMAIL_ADDRES…" at bounding box center [325, 150] width 270 height 41
click at [347, 198] on div "A Callback Scheduled Call Step: 1 America/New_York [PHONE_NUMBER] [EMAIL_ADDRES…" at bounding box center [325, 208] width 270 height 41
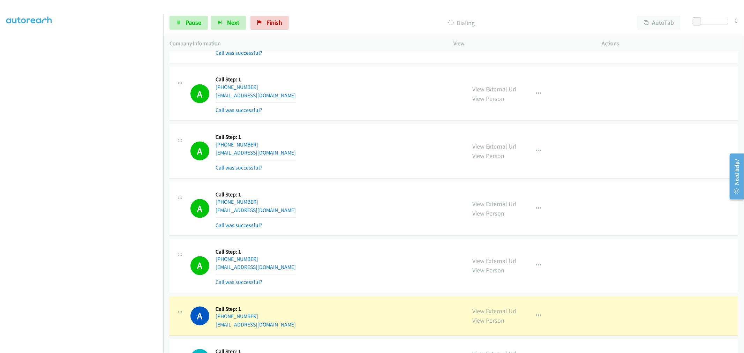
click at [365, 179] on div "A Callback Scheduled Call Step: 1 America/New_York [PHONE_NUMBER] [EMAIL_ADDRES…" at bounding box center [453, 151] width 568 height 54
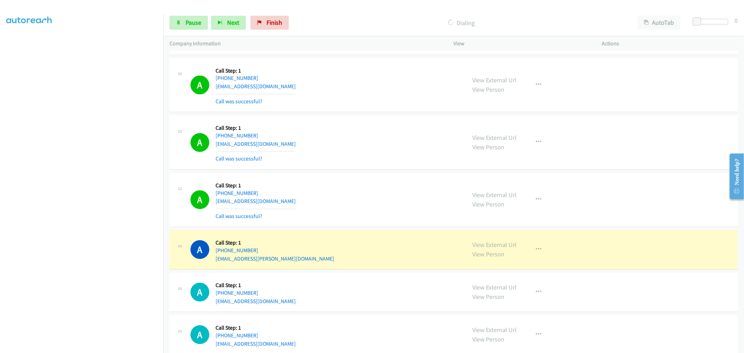
scroll to position [3391, 0]
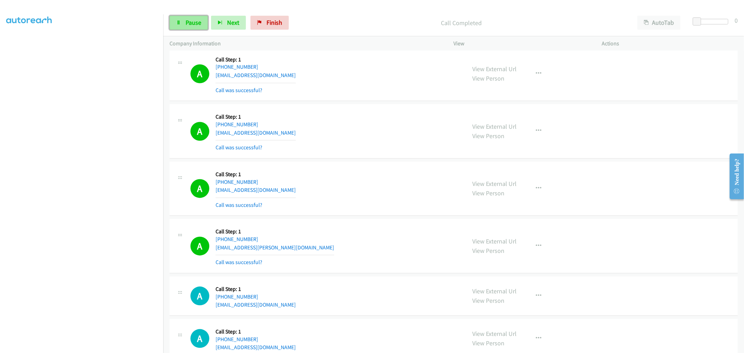
click at [183, 20] on link "Pause" at bounding box center [188, 23] width 38 height 14
click at [201, 23] on span "Start Calls" at bounding box center [199, 22] width 27 height 8
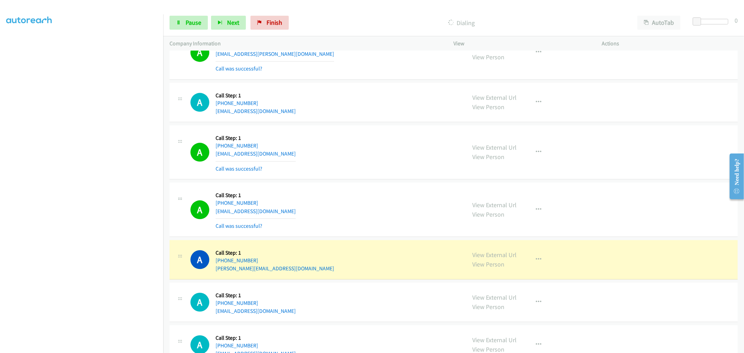
scroll to position [3663, 0]
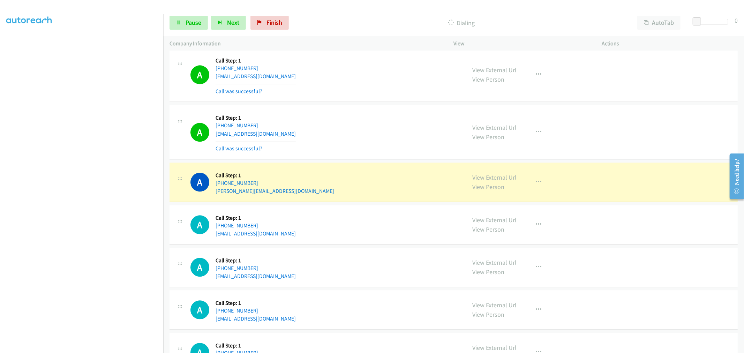
click at [361, 106] on td "A Callback Scheduled Call Step: 1 America/Los_Angeles [PHONE_NUMBER] [EMAIL_ADD…" at bounding box center [453, 133] width 581 height 58
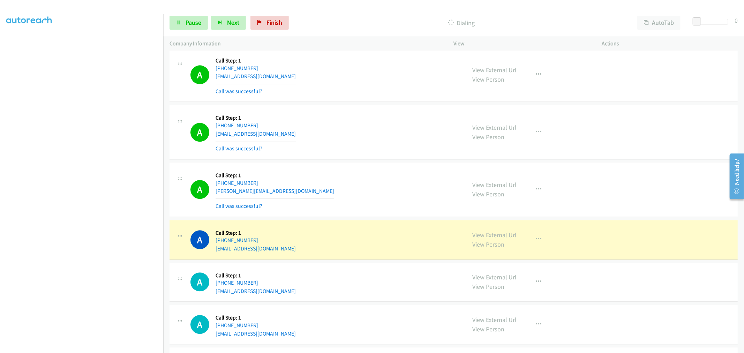
click at [364, 159] on div "A Callback Scheduled Call Step: 1 America/Los_Angeles [PHONE_NUMBER] [EMAIL_ADD…" at bounding box center [453, 132] width 568 height 54
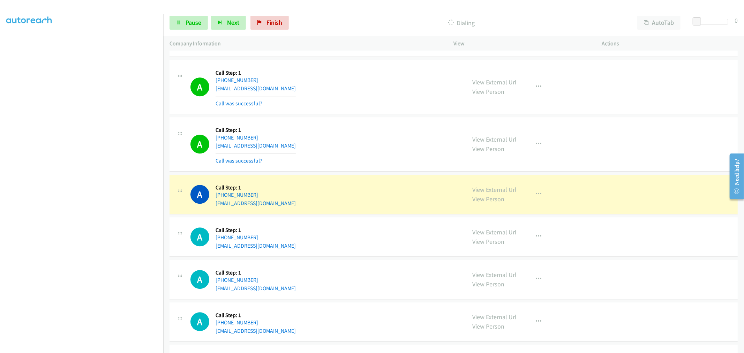
scroll to position [3779, 0]
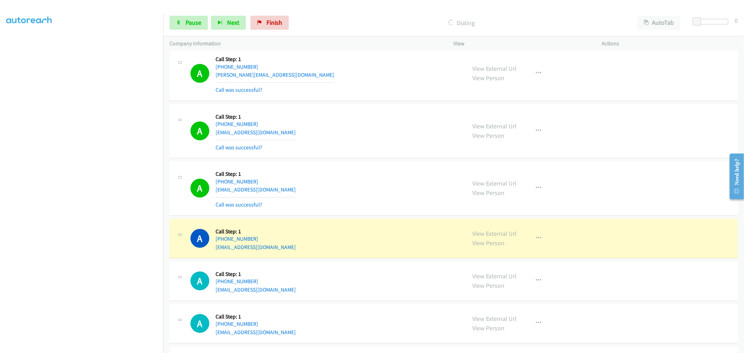
click at [388, 186] on div "A Callback Scheduled Call Step: 1 America/New_York [PHONE_NUMBER] [EMAIL_ADDRES…" at bounding box center [325, 187] width 270 height 41
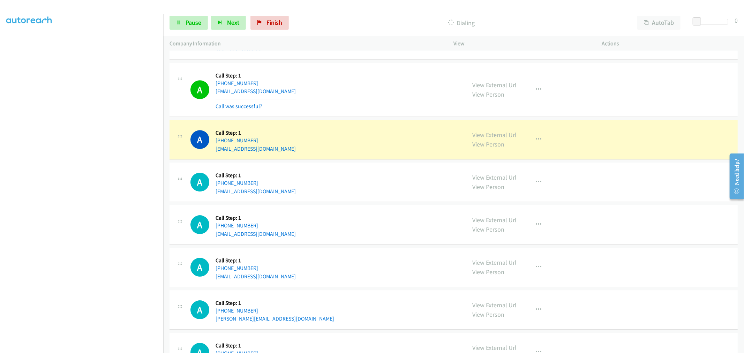
scroll to position [4050, 0]
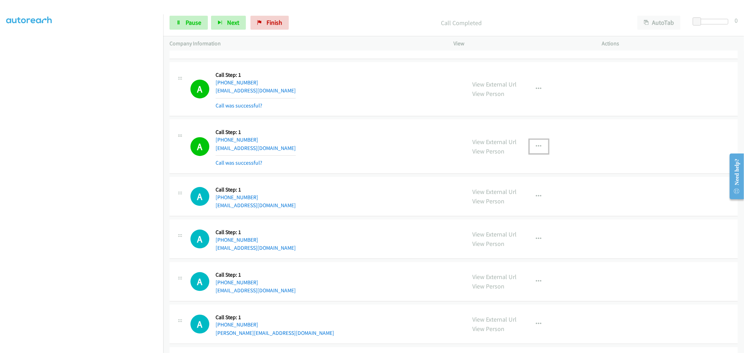
click at [536, 149] on icon "button" at bounding box center [539, 147] width 6 height 6
click at [325, 144] on div at bounding box center [372, 176] width 744 height 353
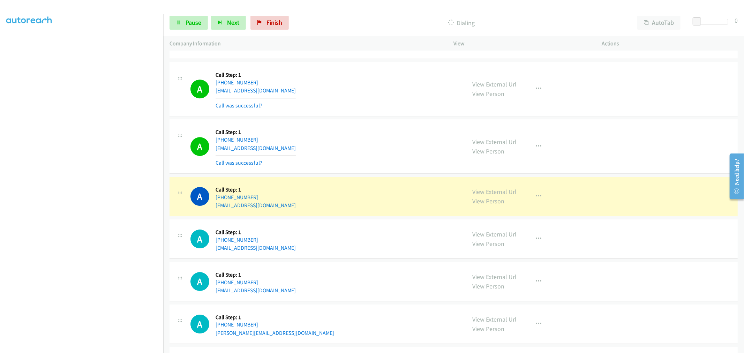
click at [333, 139] on div "A Callback Scheduled Call Step: 1 America/New_York [PHONE_NUMBER] [EMAIL_ADDRES…" at bounding box center [325, 146] width 270 height 41
click at [362, 178] on td "A Callback Scheduled Call Step: 1 America/Los_Angeles [PHONE_NUMBER] [EMAIL_ADD…" at bounding box center [453, 196] width 581 height 43
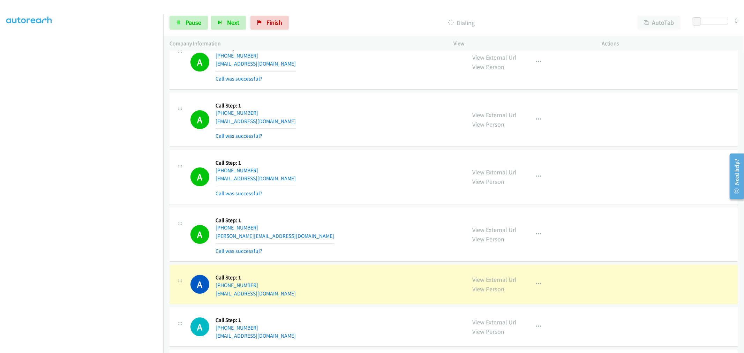
scroll to position [4205, 0]
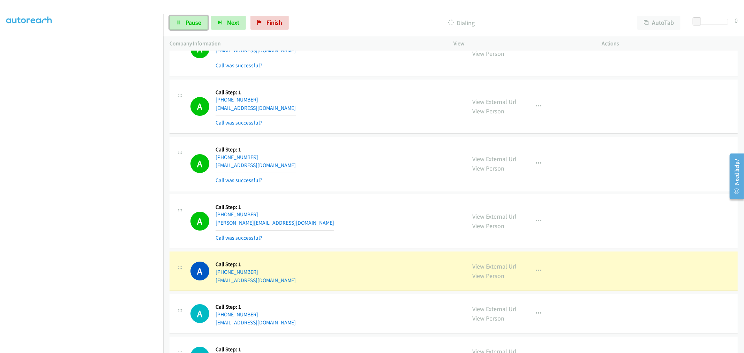
drag, startPoint x: 189, startPoint y: 24, endPoint x: 218, endPoint y: 47, distance: 36.3
click at [189, 24] on span "Pause" at bounding box center [194, 22] width 16 height 8
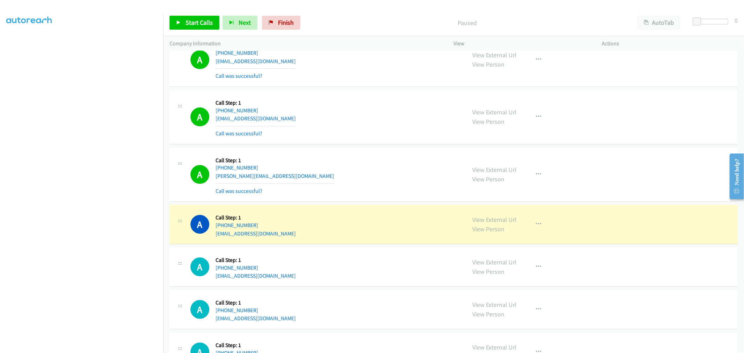
scroll to position [4321, 0]
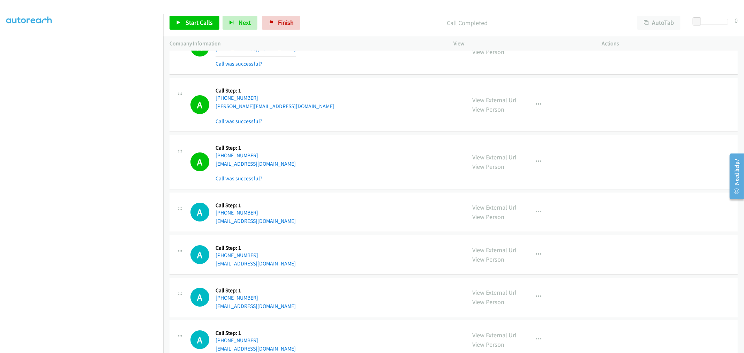
click at [362, 101] on div "A Callback Scheduled Call Step: 1 [GEOGRAPHIC_DATA]/[GEOGRAPHIC_DATA] [PHONE_NU…" at bounding box center [325, 104] width 270 height 41
click at [536, 167] on button "button" at bounding box center [538, 162] width 19 height 14
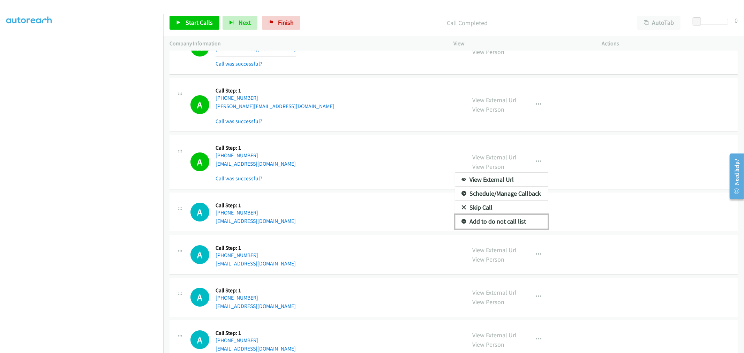
drag, startPoint x: 503, startPoint y: 225, endPoint x: 325, endPoint y: 154, distance: 190.8
click at [503, 225] on link "Add to do not call list" at bounding box center [501, 221] width 93 height 14
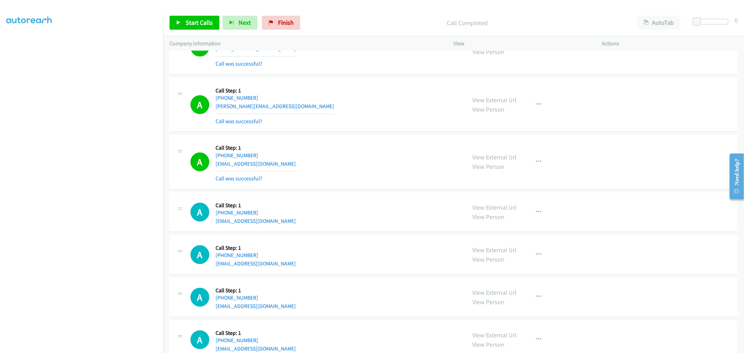
click at [325, 154] on div "A Callback Scheduled Call Step: 1 [GEOGRAPHIC_DATA]/[GEOGRAPHIC_DATA] [PHONE_NU…" at bounding box center [325, 161] width 270 height 41
click at [196, 22] on span "Start Calls" at bounding box center [199, 22] width 27 height 8
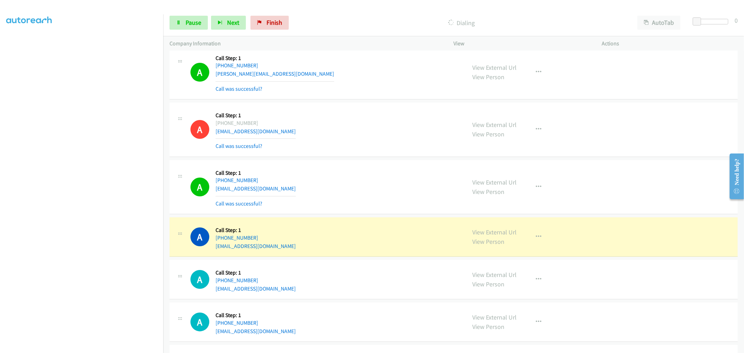
scroll to position [4399, 0]
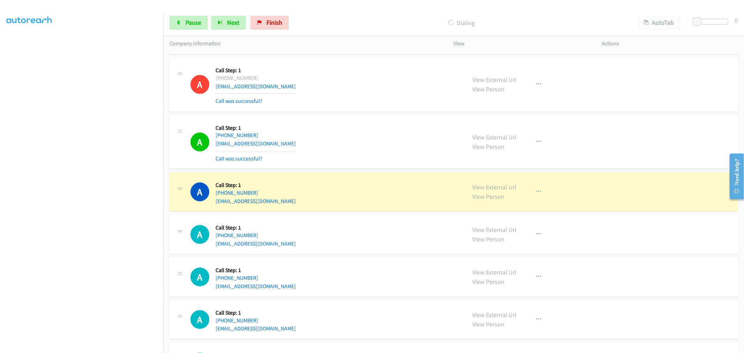
drag, startPoint x: 317, startPoint y: 175, endPoint x: 267, endPoint y: 224, distance: 69.8
click at [317, 175] on div "A Callback Scheduled Call Step: 1 [GEOGRAPHIC_DATA]/[GEOGRAPHIC_DATA] [PHONE_NU…" at bounding box center [453, 191] width 568 height 39
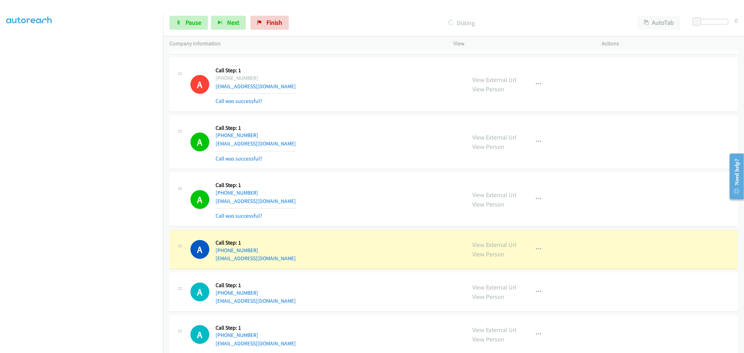
click at [196, 30] on div "Start Calls Pause Next Finish Dialing AutoTab AutoTab 0" at bounding box center [453, 22] width 581 height 27
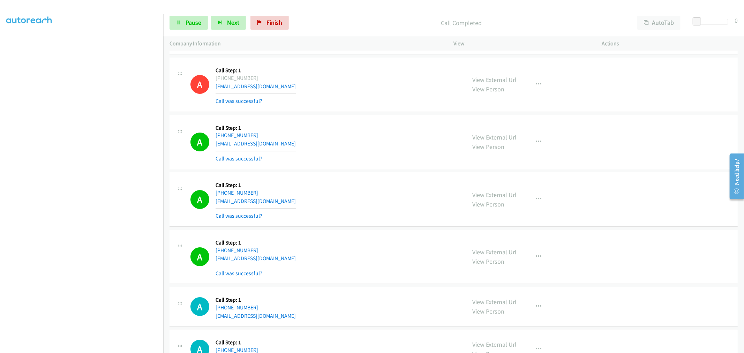
click at [200, 30] on div "Start Calls Pause Next Finish Call Completed AutoTab AutoTab 0" at bounding box center [453, 22] width 581 height 27
drag, startPoint x: 196, startPoint y: 27, endPoint x: 377, endPoint y: 143, distance: 214.7
click at [197, 27] on link "Pause" at bounding box center [188, 23] width 38 height 14
click at [195, 25] on span "Start Calls" at bounding box center [199, 22] width 27 height 8
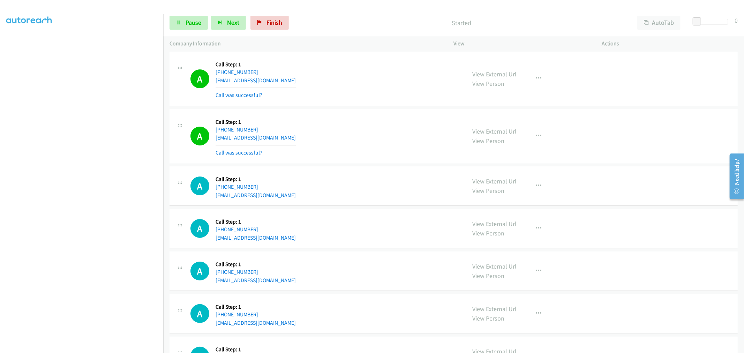
scroll to position [4515, 0]
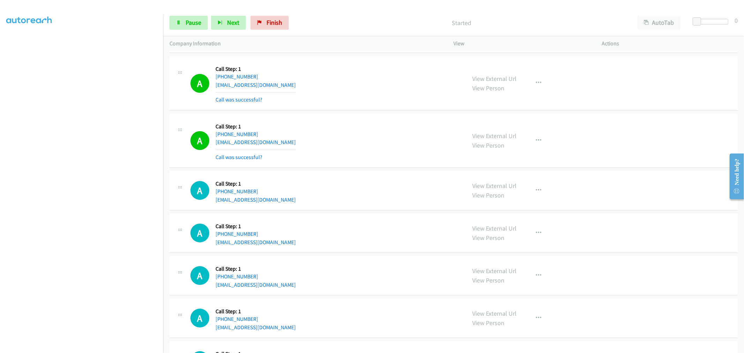
click at [347, 134] on div "A Callback Scheduled Call Step: 1 America/New_York [PHONE_NUMBER] [EMAIL_ADDRES…" at bounding box center [325, 140] width 270 height 41
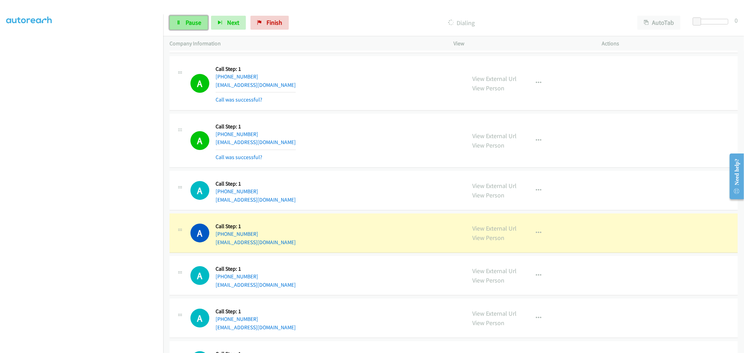
click at [194, 24] on span "Pause" at bounding box center [194, 22] width 16 height 8
click at [201, 22] on span "Start Calls" at bounding box center [199, 22] width 27 height 8
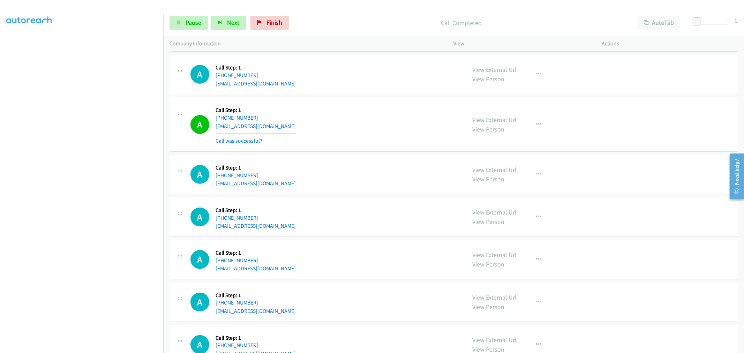
scroll to position [4631, 0]
click at [202, 21] on link "Pause" at bounding box center [188, 23] width 38 height 14
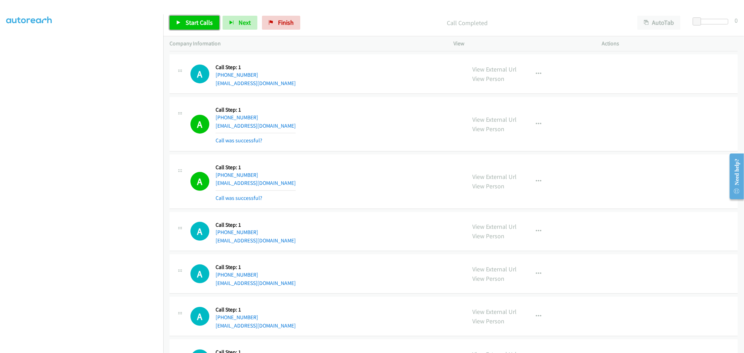
click at [196, 27] on link "Start Calls" at bounding box center [194, 23] width 50 height 14
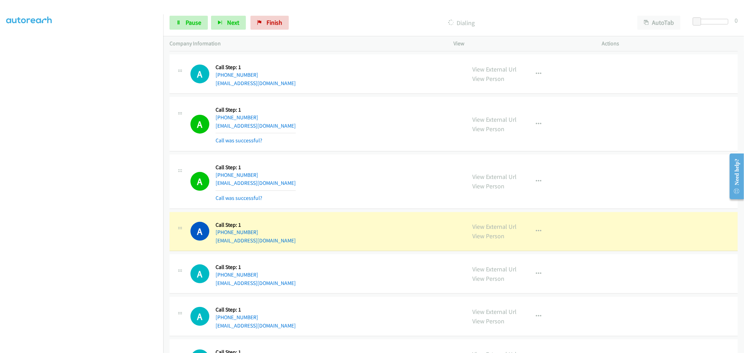
scroll to position [4747, 0]
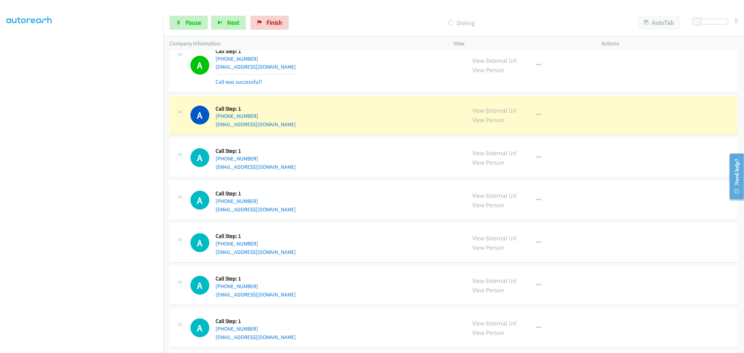
click at [365, 89] on div "A Callback Scheduled Call Step: 1 America/New_York [PHONE_NUMBER] [EMAIL_ADDRES…" at bounding box center [453, 65] width 568 height 54
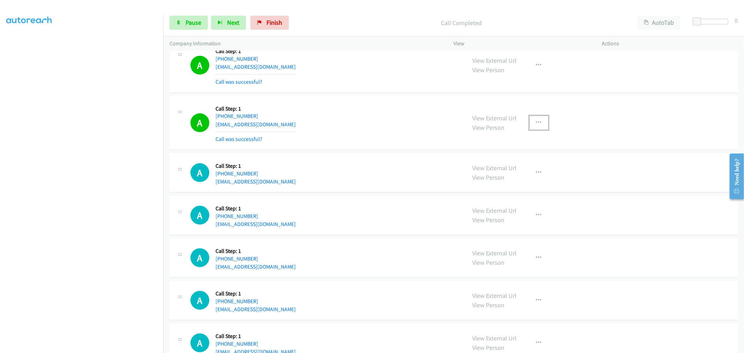
click at [529, 130] on button "button" at bounding box center [538, 123] width 19 height 14
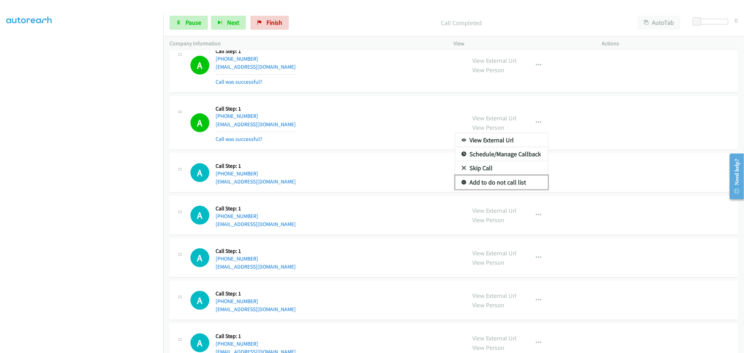
click at [492, 183] on link "Add to do not call list" at bounding box center [501, 182] width 93 height 14
click at [361, 117] on div "A Callback Scheduled Call Step: 1 [GEOGRAPHIC_DATA]/[GEOGRAPHIC_DATA] [PHONE_NU…" at bounding box center [325, 122] width 270 height 41
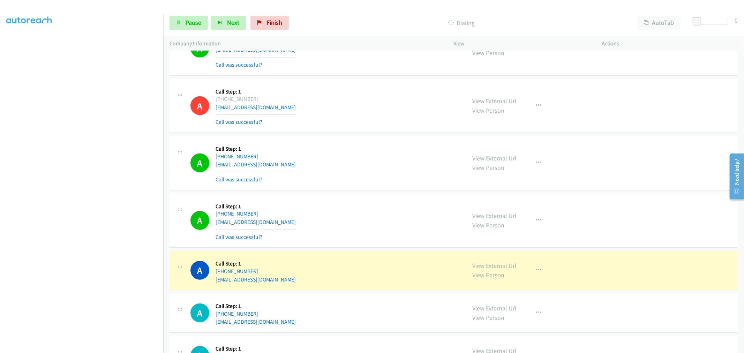
scroll to position [4825, 0]
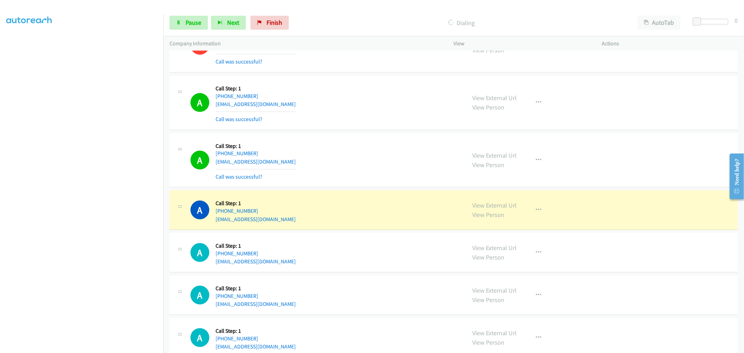
click at [340, 151] on div "A Callback Scheduled Call Step: 1 America/Los_Angeles [PHONE_NUMBER] [EMAIL_ADD…" at bounding box center [325, 159] width 270 height 41
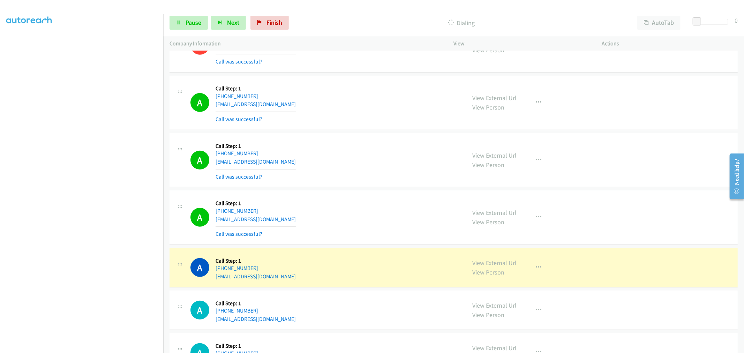
click at [358, 141] on div "A Callback Scheduled Call Step: 1 America/Los_Angeles [PHONE_NUMBER] [EMAIL_ADD…" at bounding box center [453, 160] width 568 height 54
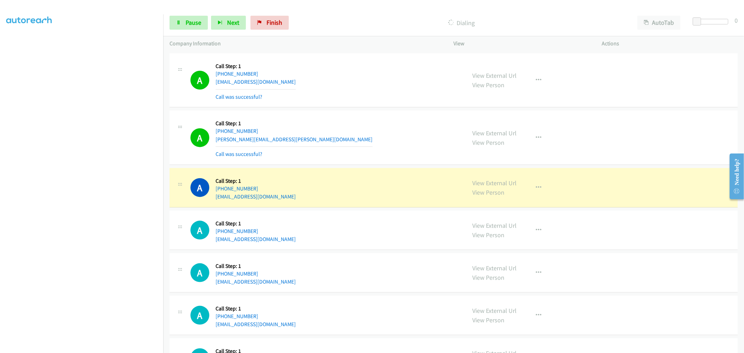
scroll to position [5135, 0]
drag, startPoint x: 481, startPoint y: 186, endPoint x: 462, endPoint y: 150, distance: 41.2
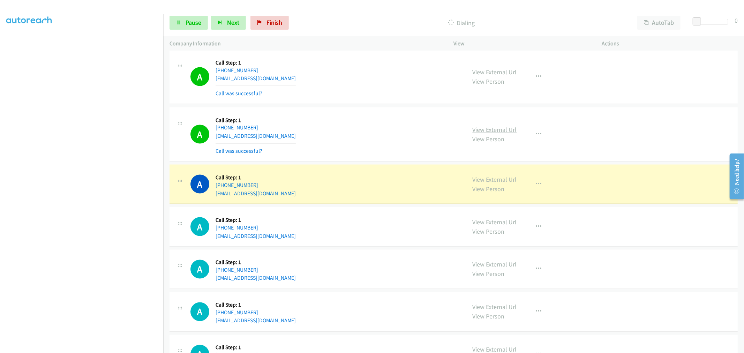
scroll to position [5368, 0]
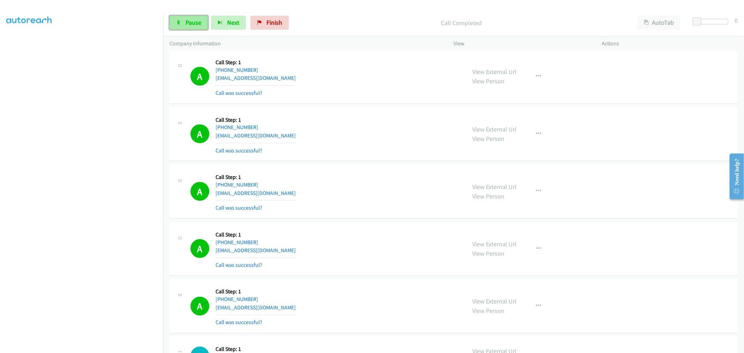
click at [194, 26] on span "Pause" at bounding box center [194, 22] width 16 height 8
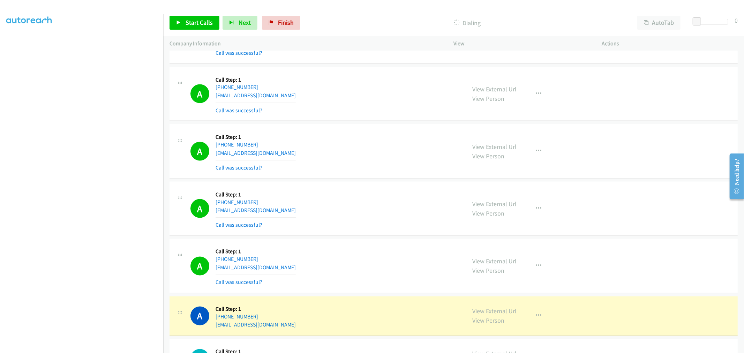
scroll to position [5522, 0]
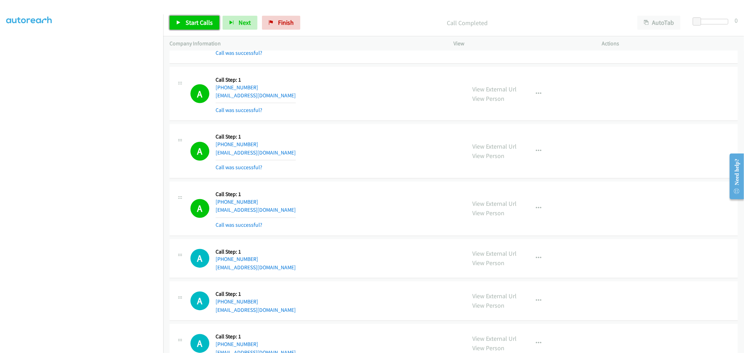
click at [192, 20] on span "Start Calls" at bounding box center [199, 22] width 27 height 8
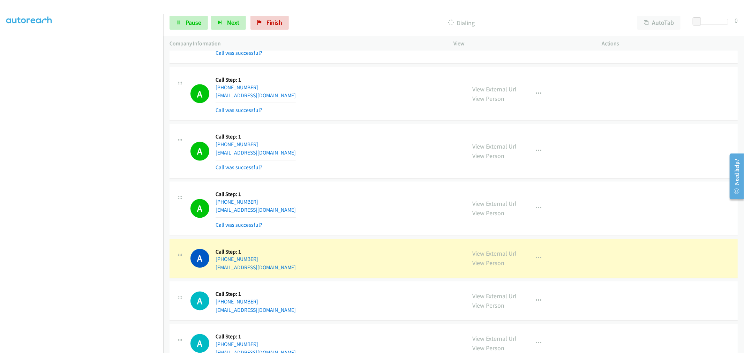
click at [410, 171] on div "A Callback Scheduled Call Step: 1 America/New_York [PHONE_NUMBER] [EMAIL_ADDRES…" at bounding box center [325, 150] width 270 height 41
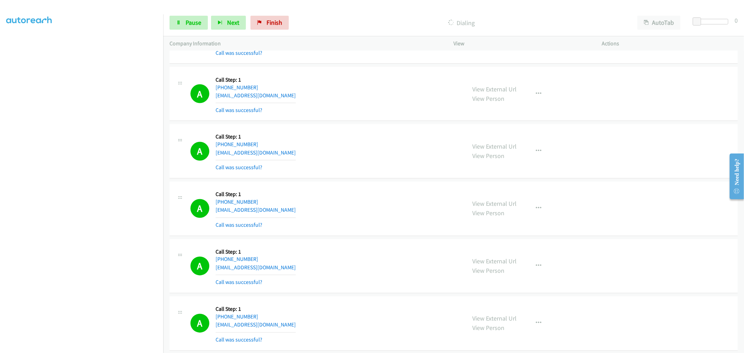
click at [333, 179] on div "A Callback Scheduled Call Step: 1 America/New_York [PHONE_NUMBER] [EMAIL_ADDRES…" at bounding box center [453, 151] width 568 height 54
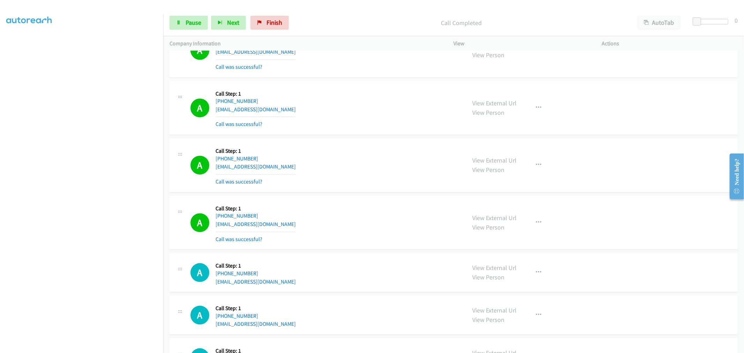
scroll to position [5755, 0]
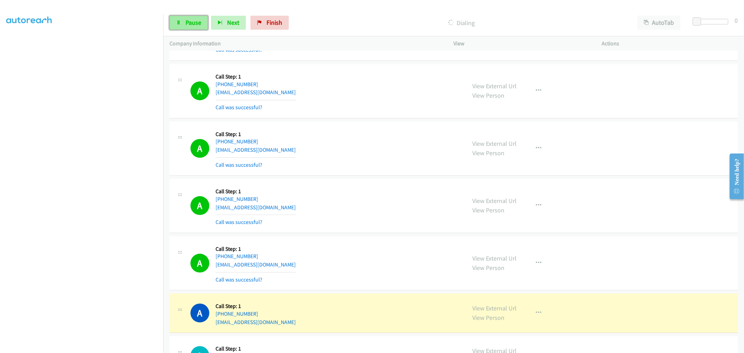
click at [190, 19] on span "Pause" at bounding box center [194, 22] width 16 height 8
click at [334, 176] on div "A Callback Scheduled Call Step: 1 America/New_York [PHONE_NUMBER] [EMAIL_ADDRES…" at bounding box center [453, 148] width 568 height 54
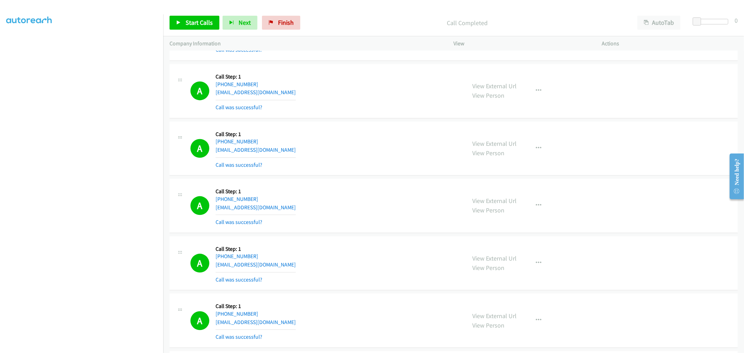
click at [396, 142] on div "A Callback Scheduled Call Step: 1 America/New_York [PHONE_NUMBER] [EMAIL_ADDRES…" at bounding box center [325, 148] width 270 height 41
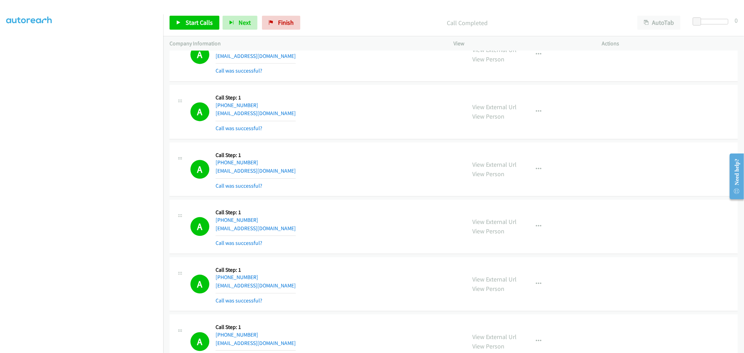
scroll to position [5716, 0]
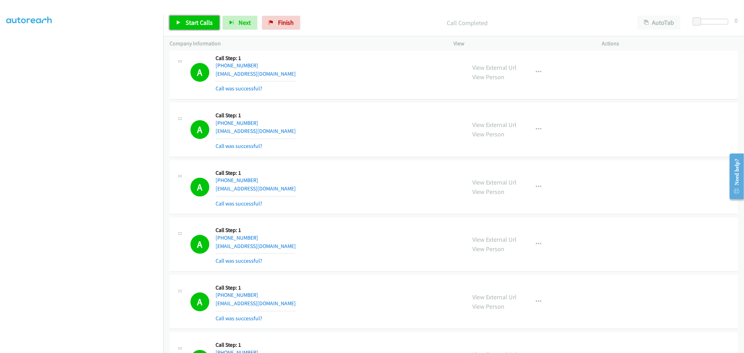
click at [187, 20] on span "Start Calls" at bounding box center [199, 22] width 27 height 8
drag, startPoint x: 316, startPoint y: 187, endPoint x: 305, endPoint y: 195, distance: 13.9
click at [316, 186] on div "A Callback Scheduled Call Step: 1 America/New_York [PHONE_NUMBER] [EMAIL_ADDRES…" at bounding box center [325, 186] width 270 height 41
click at [333, 208] on div "A Callback Scheduled Call Step: 1 America/New_York [PHONE_NUMBER] [EMAIL_ADDRES…" at bounding box center [325, 186] width 270 height 41
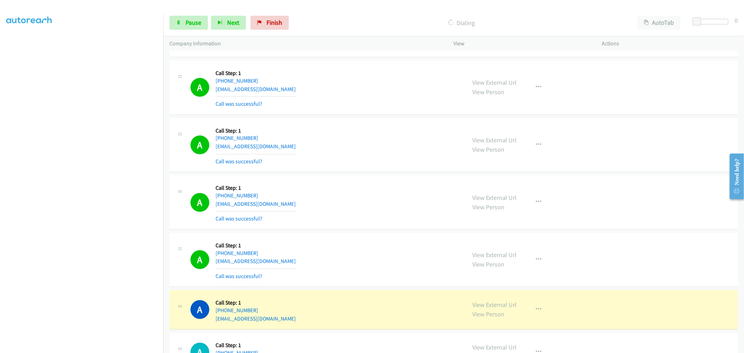
click at [396, 189] on div "A Callback Scheduled Call Step: 1 [GEOGRAPHIC_DATA]/[GEOGRAPHIC_DATA] [PHONE_NU…" at bounding box center [325, 201] width 270 height 41
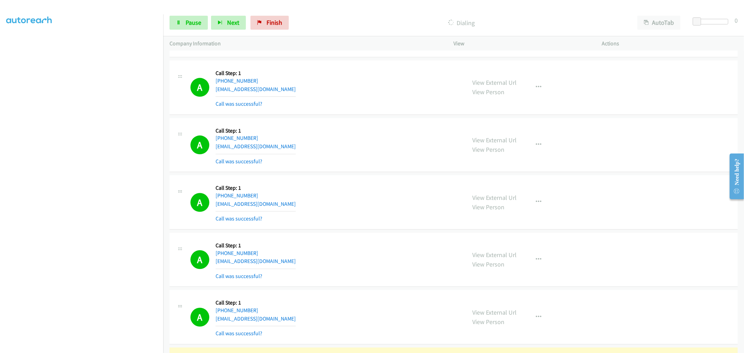
scroll to position [6067, 0]
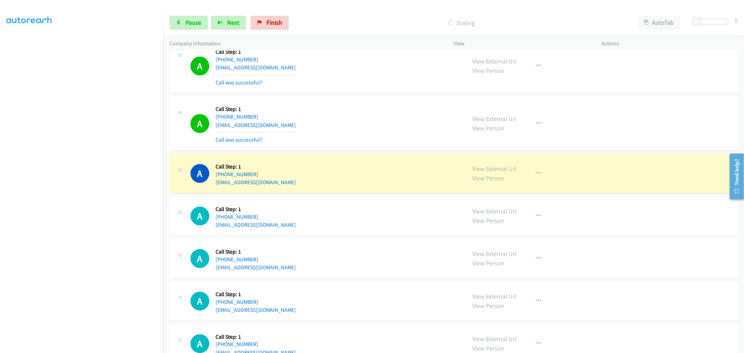
drag, startPoint x: 492, startPoint y: 173, endPoint x: 470, endPoint y: 168, distance: 22.6
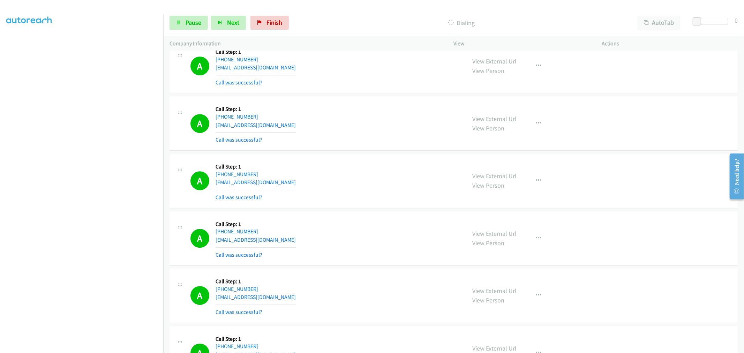
click at [100, 346] on section at bounding box center [81, 188] width 151 height 334
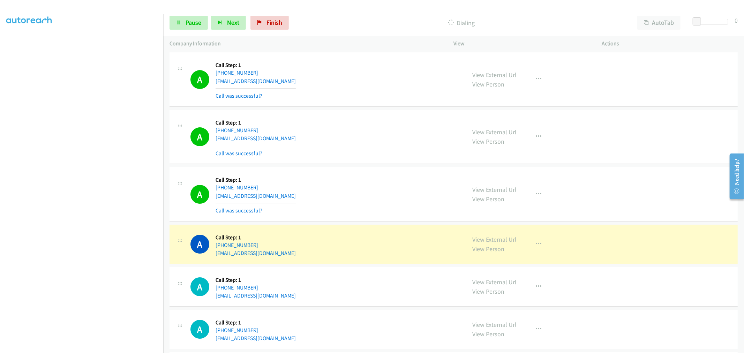
scroll to position [6415, 0]
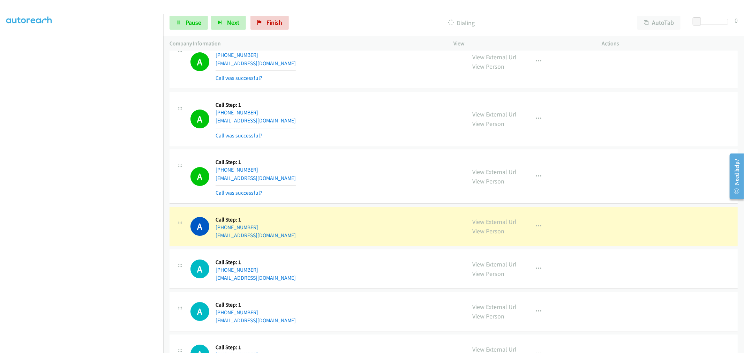
drag, startPoint x: 490, startPoint y: 227, endPoint x: 377, endPoint y: 83, distance: 183.3
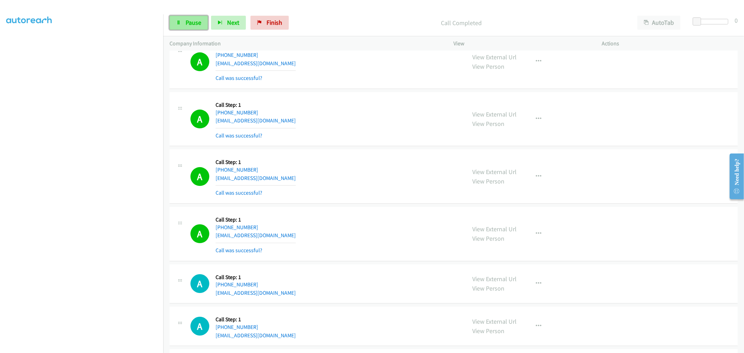
click at [176, 22] on icon at bounding box center [178, 23] width 5 height 5
click at [410, 205] on td "A Callback Scheduled Call Step: 1 [GEOGRAPHIC_DATA]/[GEOGRAPHIC_DATA] [PHONE_NU…" at bounding box center [453, 177] width 581 height 58
click at [314, 144] on div "A Callback Scheduled Call Step: 1 America/New_York [PHONE_NUMBER] [EMAIL_ADDRES…" at bounding box center [453, 119] width 568 height 54
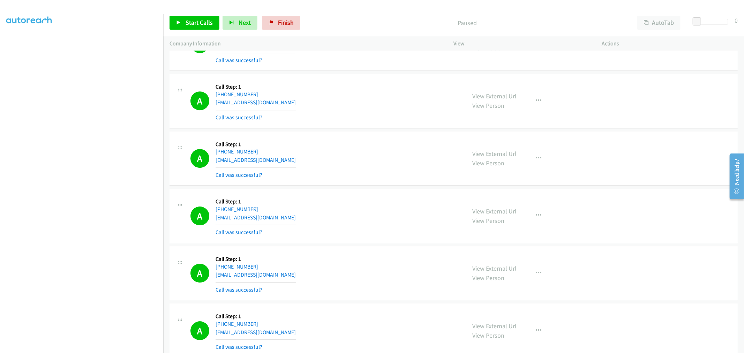
scroll to position [6261, 0]
click at [177, 22] on icon at bounding box center [178, 23] width 5 height 5
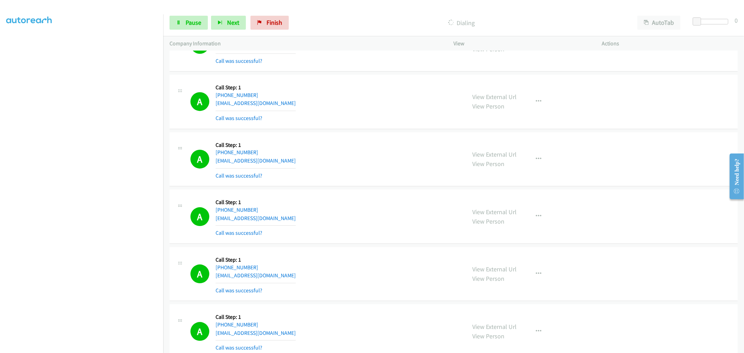
click at [399, 180] on div "A Callback Scheduled Call Step: 1 [GEOGRAPHIC_DATA]/[GEOGRAPHIC_DATA] [PHONE_NU…" at bounding box center [325, 158] width 270 height 41
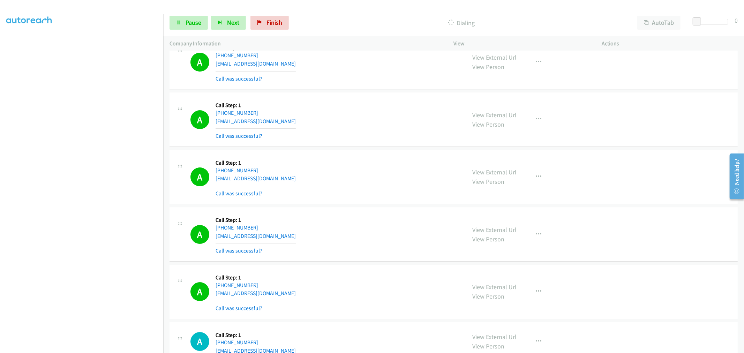
scroll to position [6415, 0]
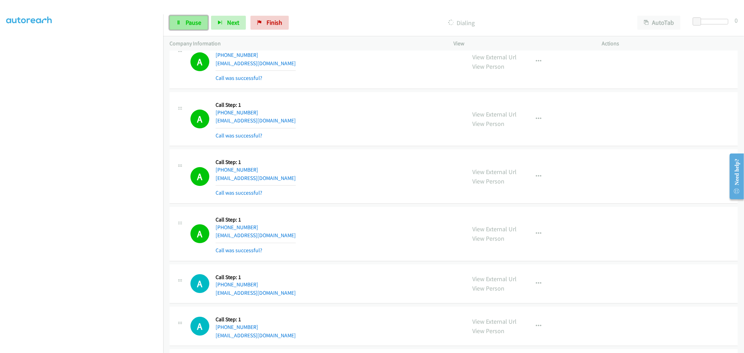
click at [180, 19] on link "Pause" at bounding box center [188, 23] width 38 height 14
click at [190, 23] on span "Start Calls" at bounding box center [199, 22] width 27 height 8
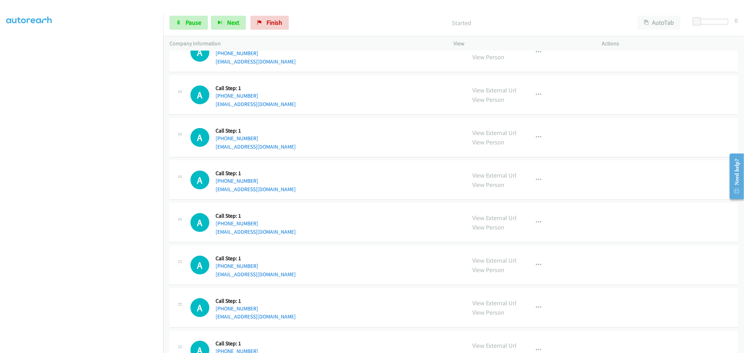
scroll to position [6728, 0]
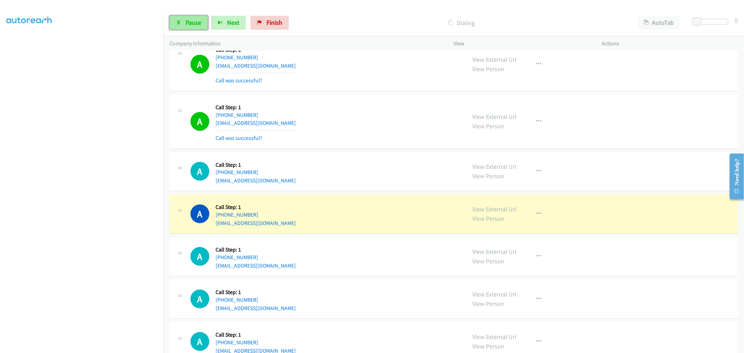
click at [185, 18] on link "Pause" at bounding box center [188, 23] width 38 height 14
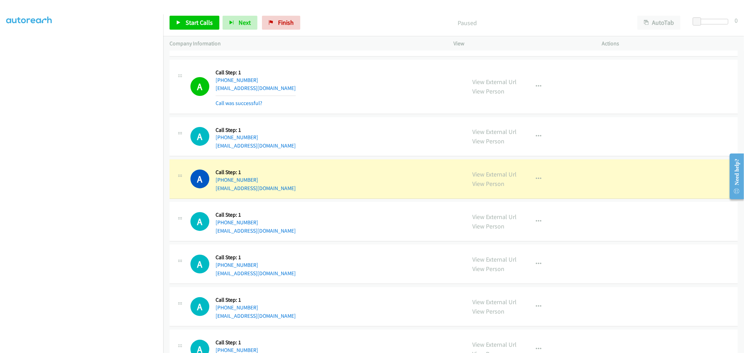
scroll to position [6805, 0]
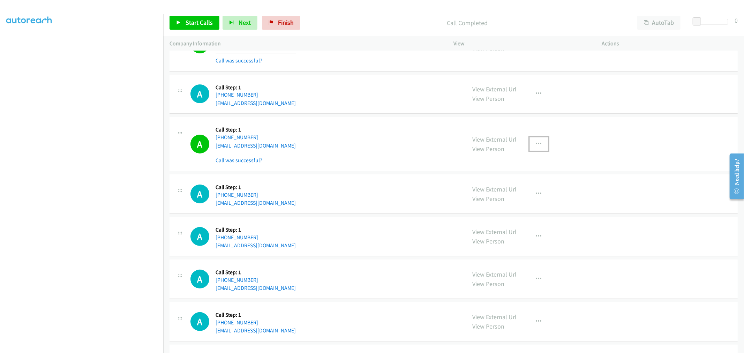
click at [531, 148] on button "button" at bounding box center [538, 144] width 19 height 14
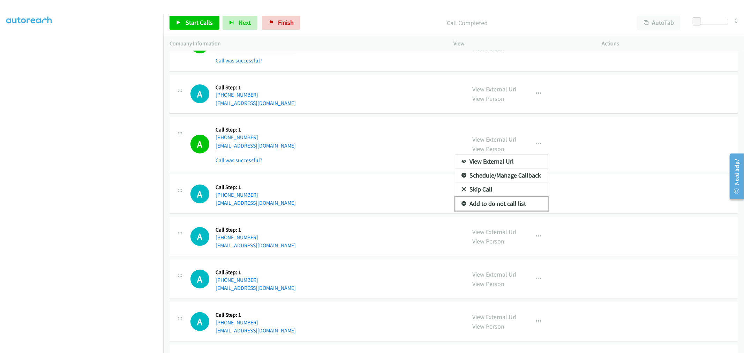
click at [480, 211] on link "Add to do not call list" at bounding box center [501, 204] width 93 height 14
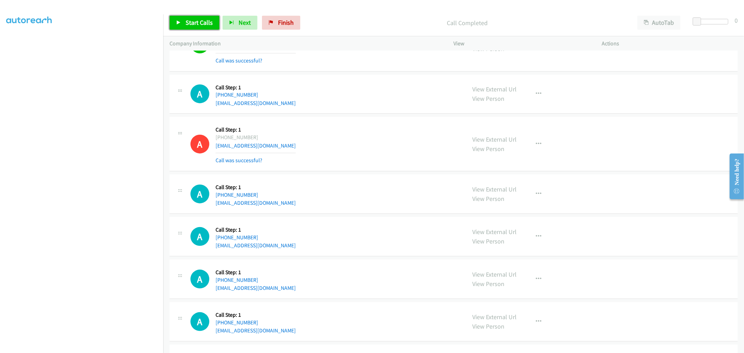
drag, startPoint x: 190, startPoint y: 21, endPoint x: 208, endPoint y: 41, distance: 26.4
click at [190, 21] on span "Start Calls" at bounding box center [199, 22] width 27 height 8
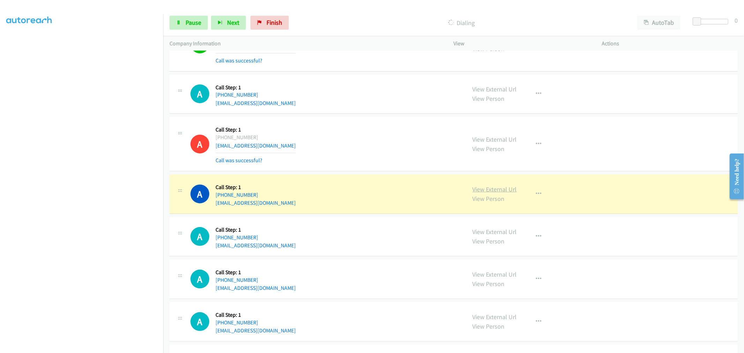
drag, startPoint x: 487, startPoint y: 196, endPoint x: 475, endPoint y: 195, distance: 11.6
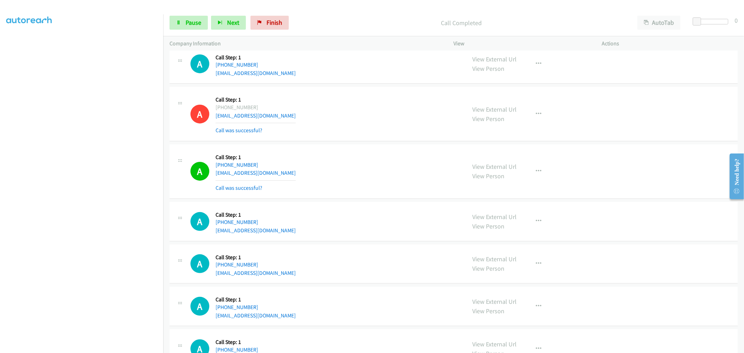
scroll to position [6882, 0]
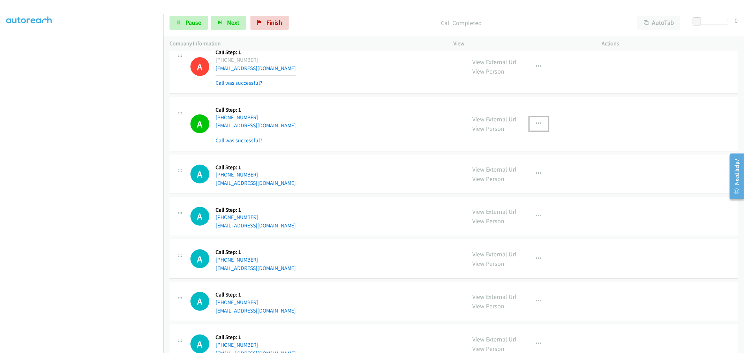
click at [531, 127] on button "button" at bounding box center [538, 124] width 19 height 14
click at [494, 190] on link "Add to do not call list" at bounding box center [501, 183] width 93 height 14
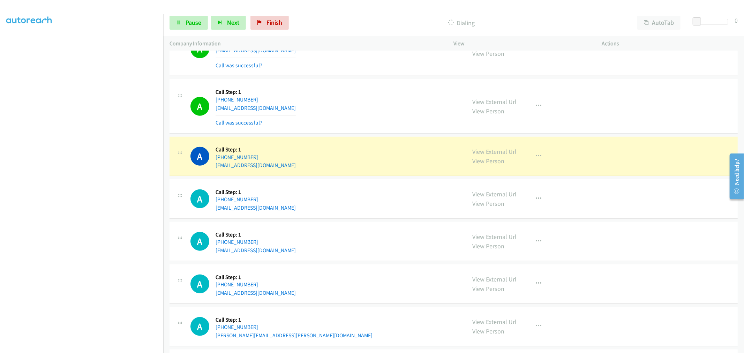
scroll to position [7115, 0]
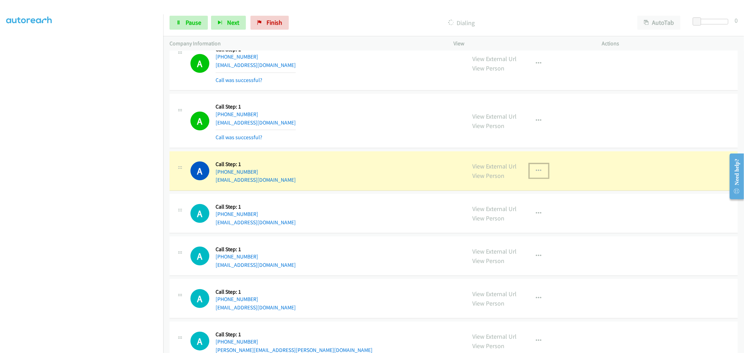
click at [538, 174] on icon "button" at bounding box center [539, 171] width 6 height 6
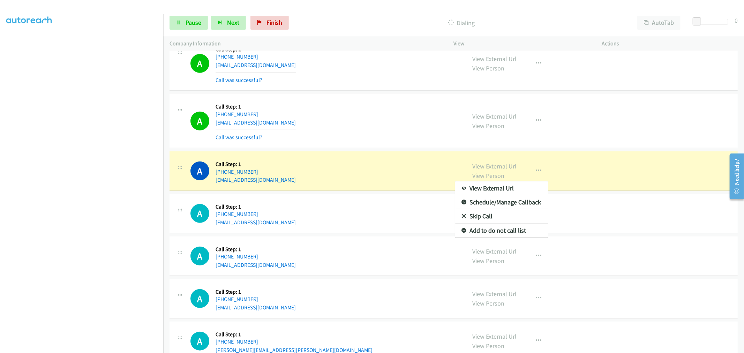
click at [417, 129] on div at bounding box center [372, 176] width 744 height 353
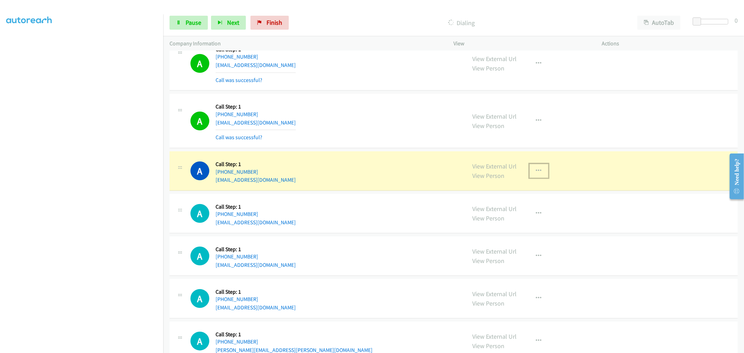
click at [536, 174] on icon "button" at bounding box center [539, 171] width 6 height 6
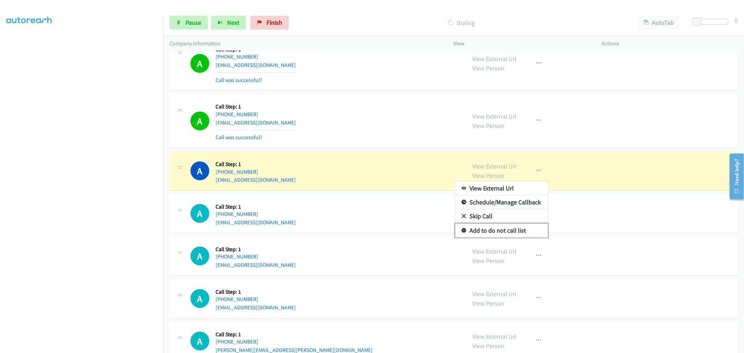
click at [506, 235] on link "Add to do not call list" at bounding box center [501, 231] width 93 height 14
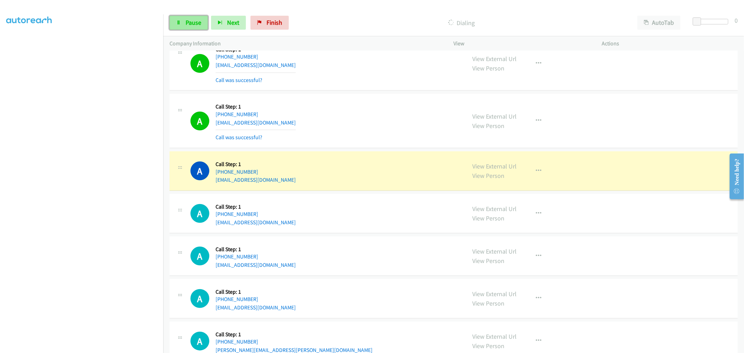
click at [195, 26] on span "Pause" at bounding box center [194, 22] width 16 height 8
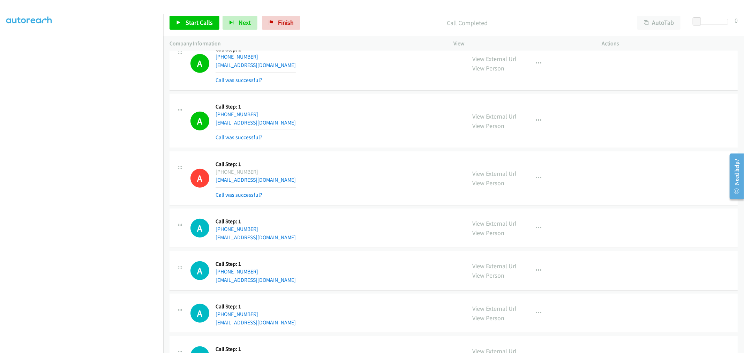
drag, startPoint x: 258, startPoint y: 343, endPoint x: 621, endPoint y: 249, distance: 374.6
click at [621, 248] on div "A Callback Scheduled Call Step: 1 America/New_York [PHONE_NUMBER] [EMAIL_ADDRES…" at bounding box center [453, 228] width 568 height 39
